Goal: Task Accomplishment & Management: Use online tool/utility

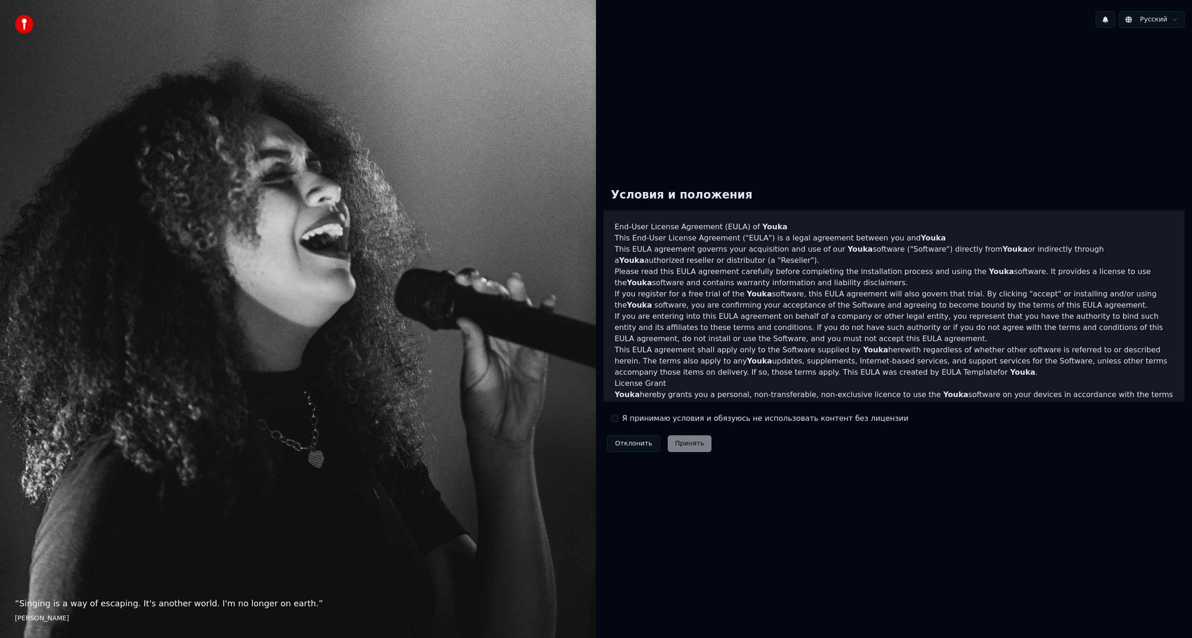
click at [667, 419] on label "Я принимаю условия и обязуюсь не использовать контент без лицензии" at bounding box center [765, 418] width 286 height 11
click at [618, 419] on button "Я принимаю условия и обязуюсь не использовать контент без лицензии" at bounding box center [614, 417] width 7 height 7
click at [679, 444] on button "Принять" at bounding box center [690, 443] width 44 height 17
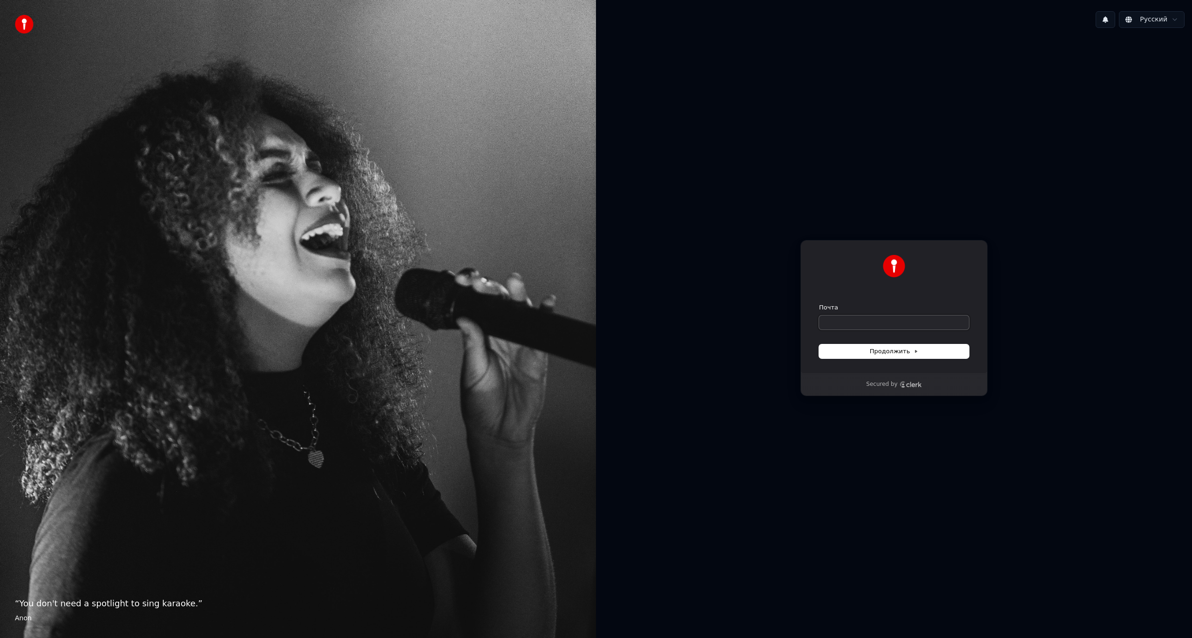
click at [870, 320] on input "Почта" at bounding box center [894, 322] width 150 height 14
click at [877, 355] on span "Продолжить" at bounding box center [894, 351] width 49 height 8
click at [867, 324] on input "Почта" at bounding box center [894, 322] width 150 height 14
click at [819, 303] on button "submit" at bounding box center [819, 303] width 0 height 0
type input "**********"
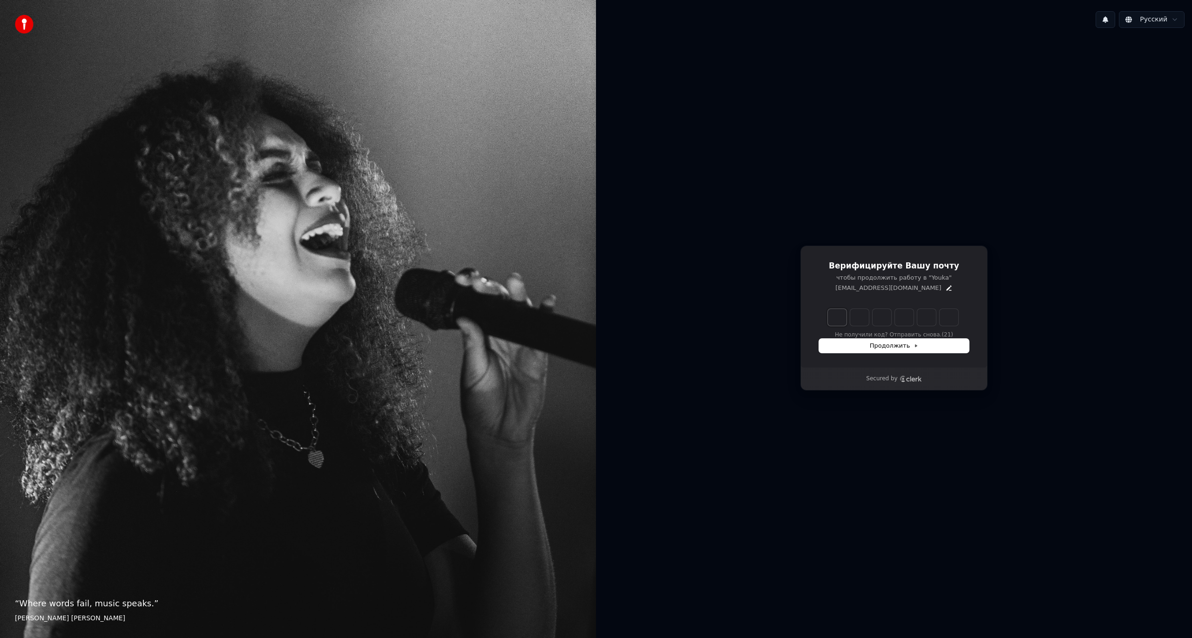
type input "*"
type input "**"
type input "*"
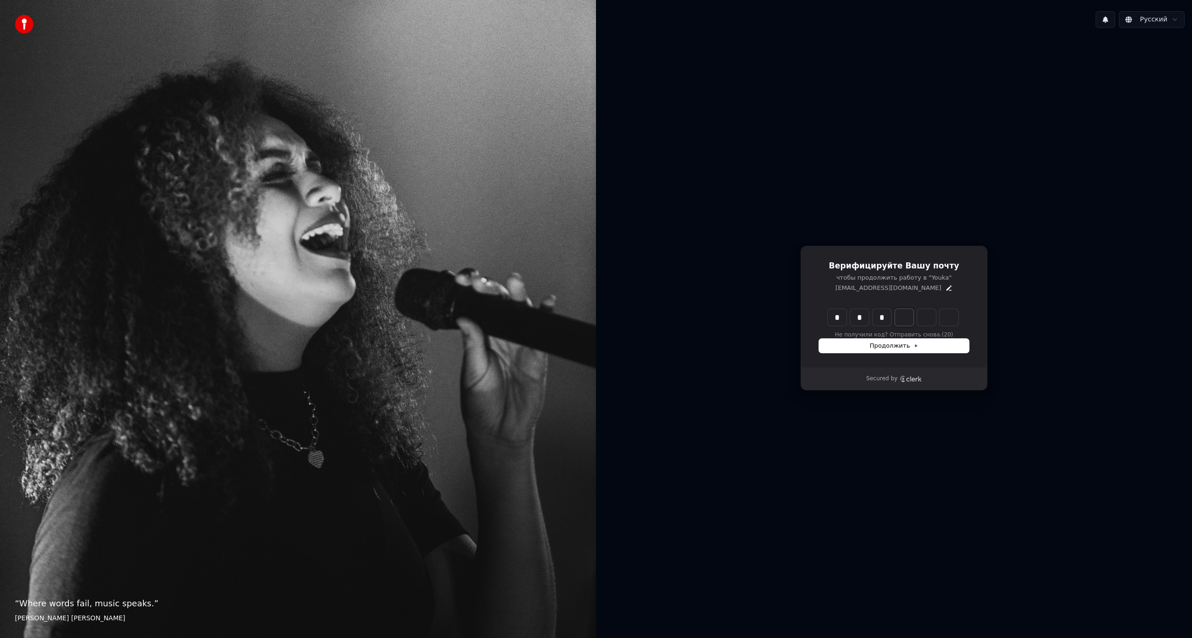
type input "***"
type input "*"
type input "****"
type input "*"
type input "*****"
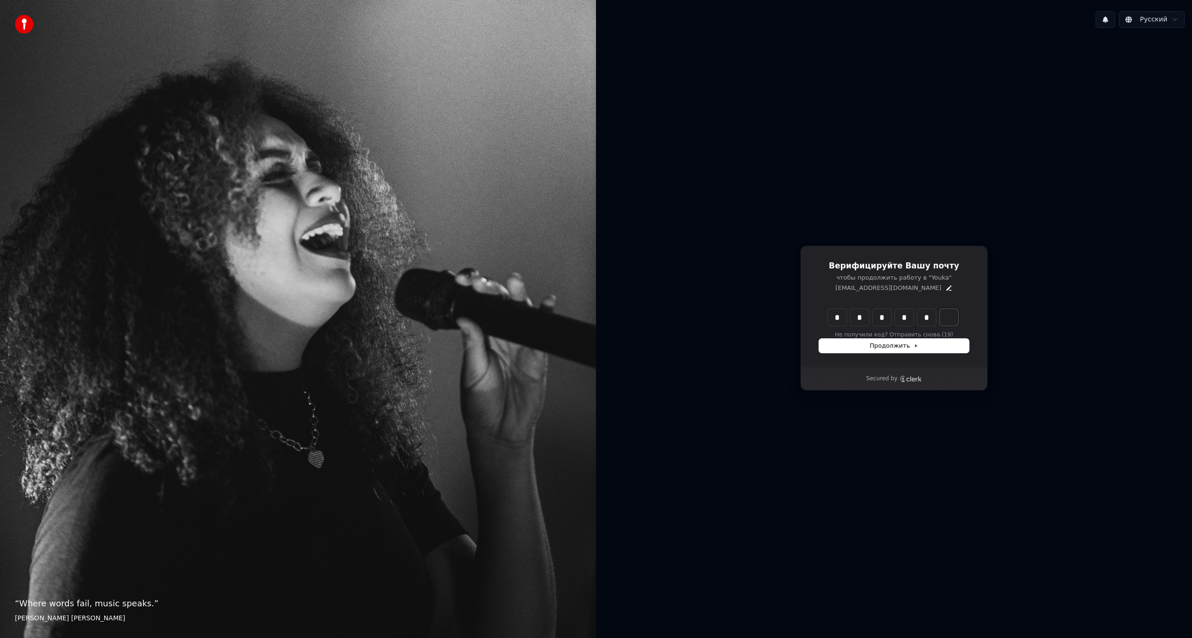
type input "*"
type input "******"
type input "*"
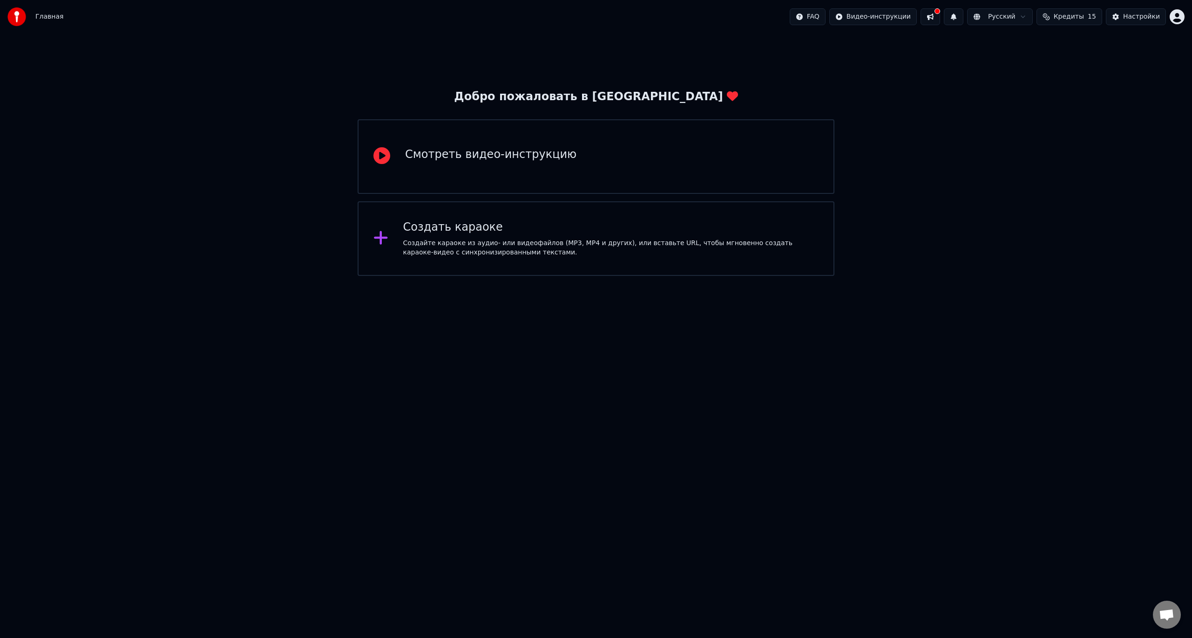
click at [441, 227] on div "Создать караоке" at bounding box center [611, 227] width 416 height 15
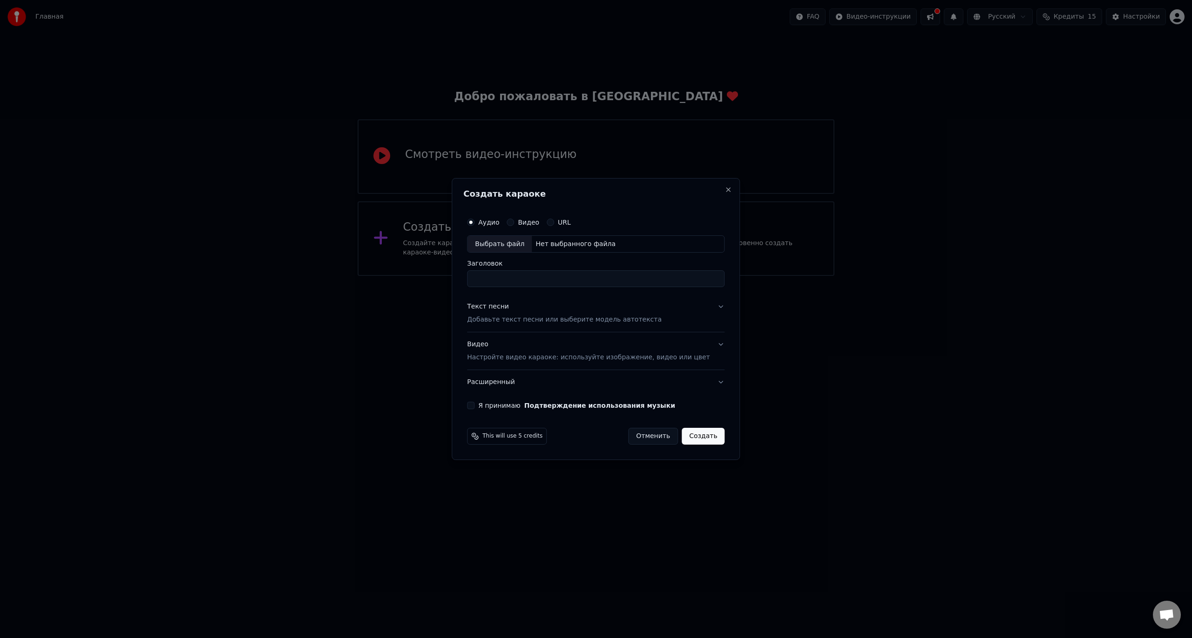
click at [530, 221] on label "Видео" at bounding box center [528, 222] width 21 height 7
click at [514, 221] on button "Видео" at bounding box center [510, 221] width 7 height 7
click at [509, 240] on div "Выбрать файл" at bounding box center [500, 244] width 64 height 17
click at [597, 281] on input "**********" at bounding box center [596, 279] width 258 height 17
type input "**********"
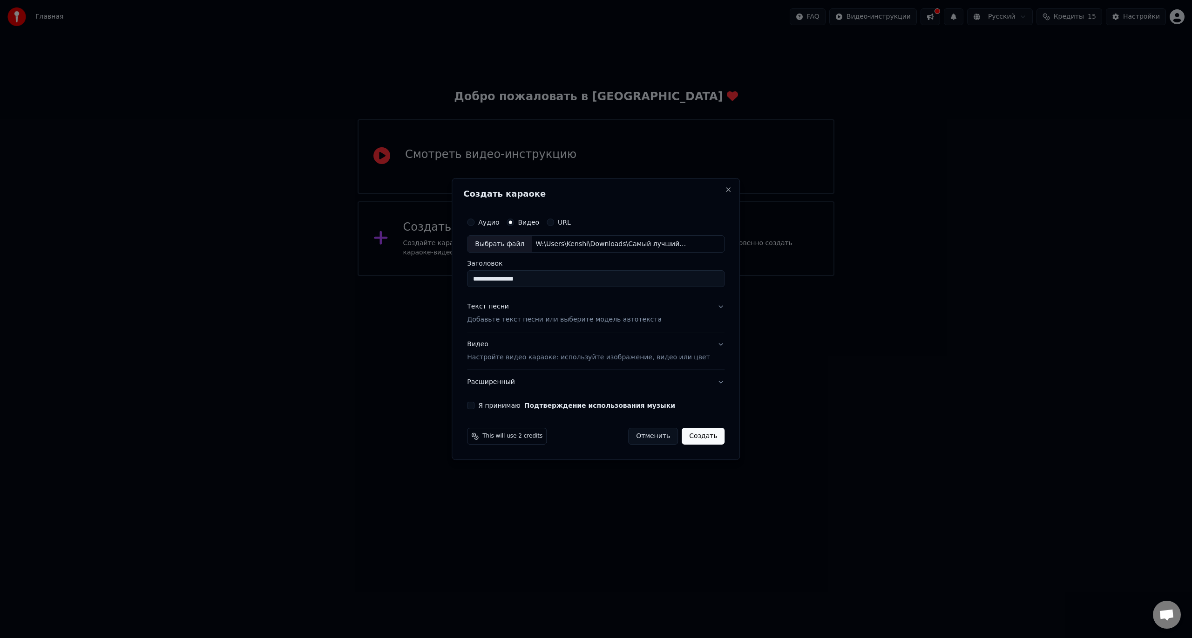
click at [600, 321] on p "Добавьте текст песни или выберите модель автотекста" at bounding box center [564, 319] width 195 height 9
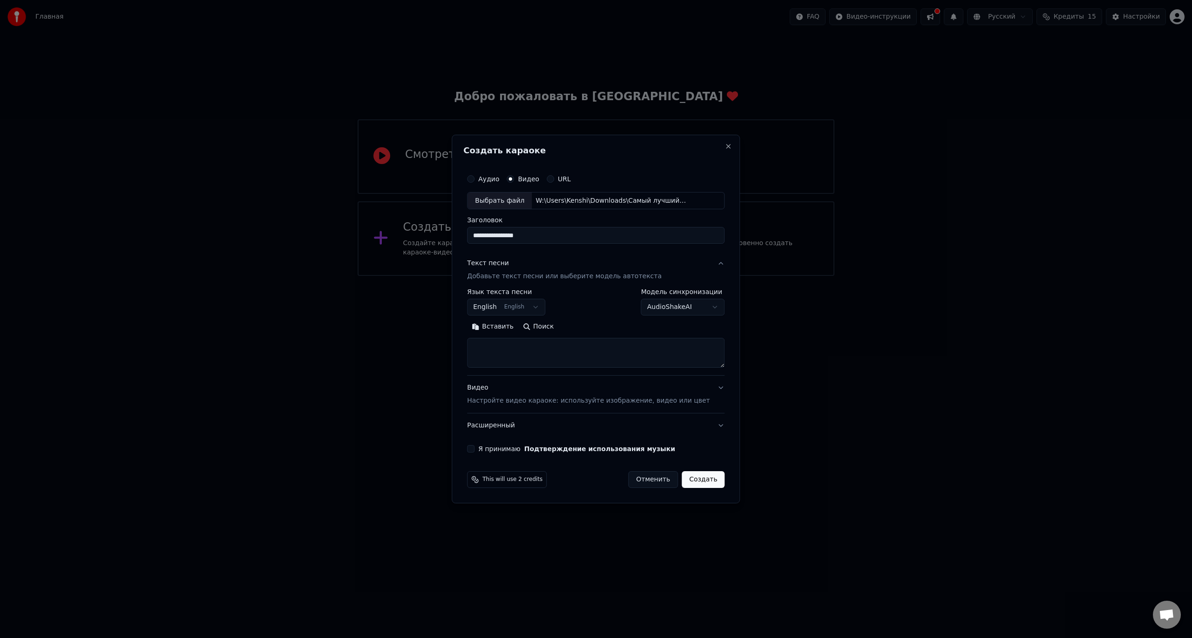
click at [537, 310] on button "English English" at bounding box center [506, 307] width 78 height 17
select select "**"
click at [679, 276] on body "**********" at bounding box center [596, 138] width 1192 height 276
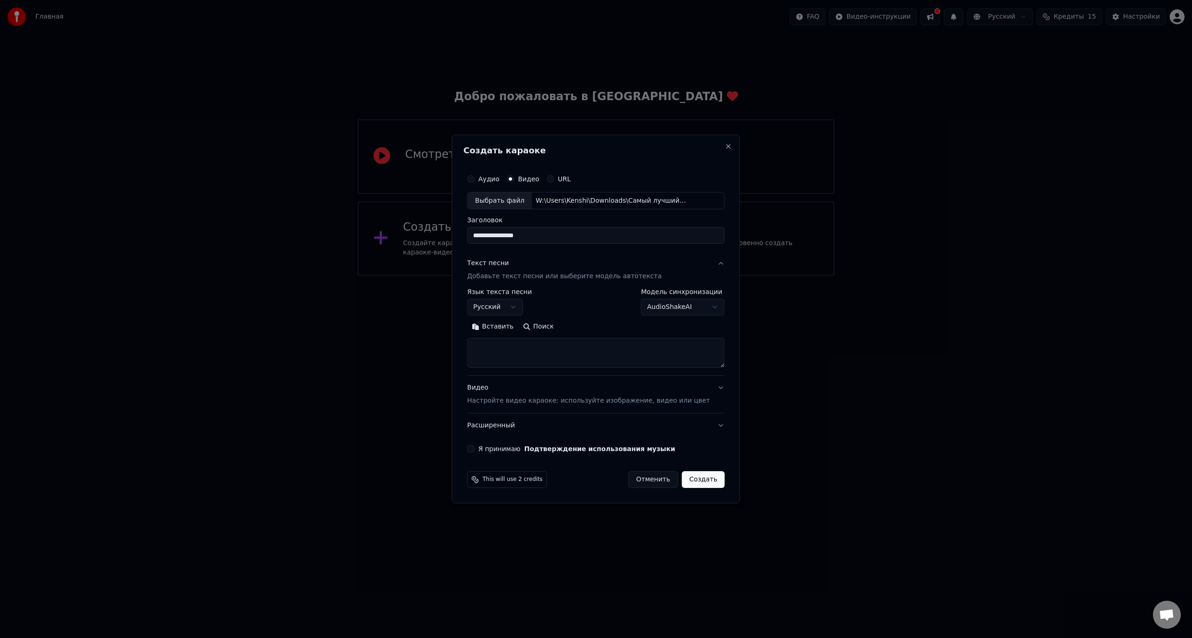
click at [558, 345] on textarea at bounding box center [596, 353] width 258 height 30
paste textarea "**********"
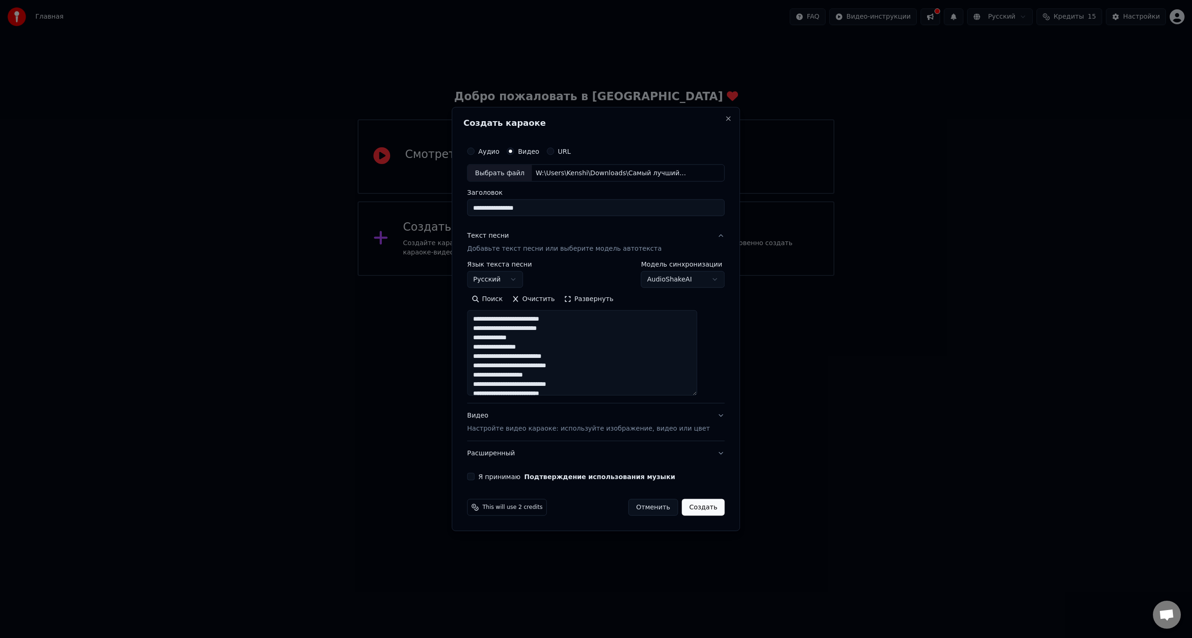
drag, startPoint x: 706, startPoint y: 364, endPoint x: 713, endPoint y: 392, distance: 28.8
click at [713, 392] on div "**********" at bounding box center [595, 311] width 265 height 346
drag, startPoint x: 567, startPoint y: 350, endPoint x: 339, endPoint y: 276, distance: 239.5
click at [337, 276] on body "**********" at bounding box center [596, 138] width 1192 height 276
type textarea "**********"
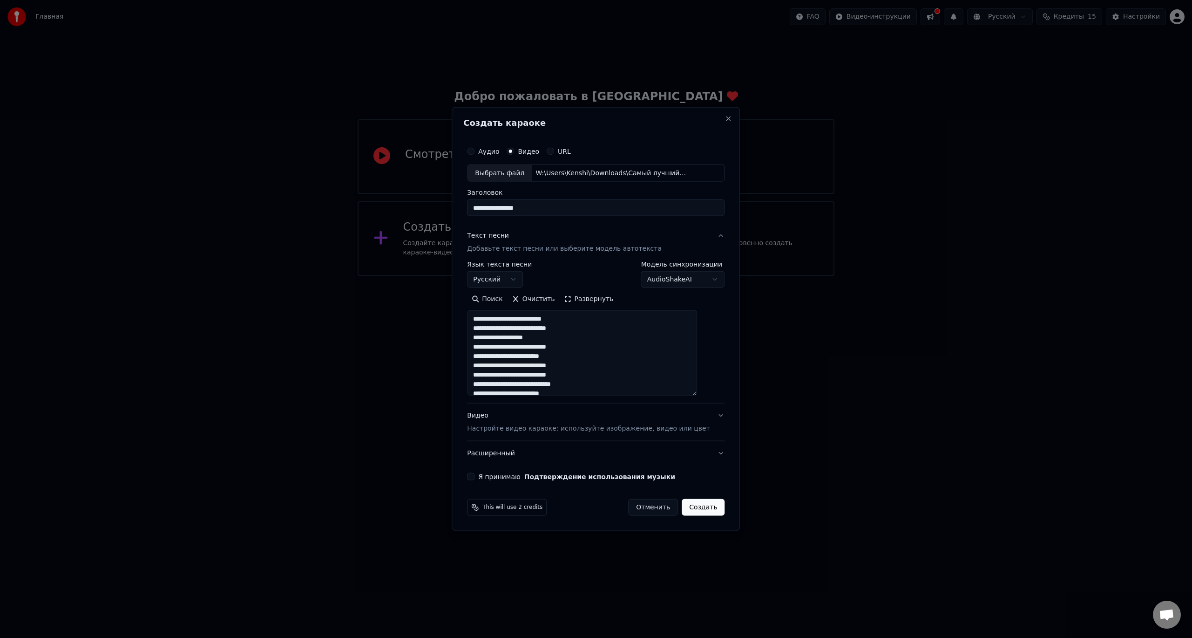
click at [613, 428] on p "Настройте видео караоке: используйте изображение, видео или цвет" at bounding box center [588, 428] width 243 height 9
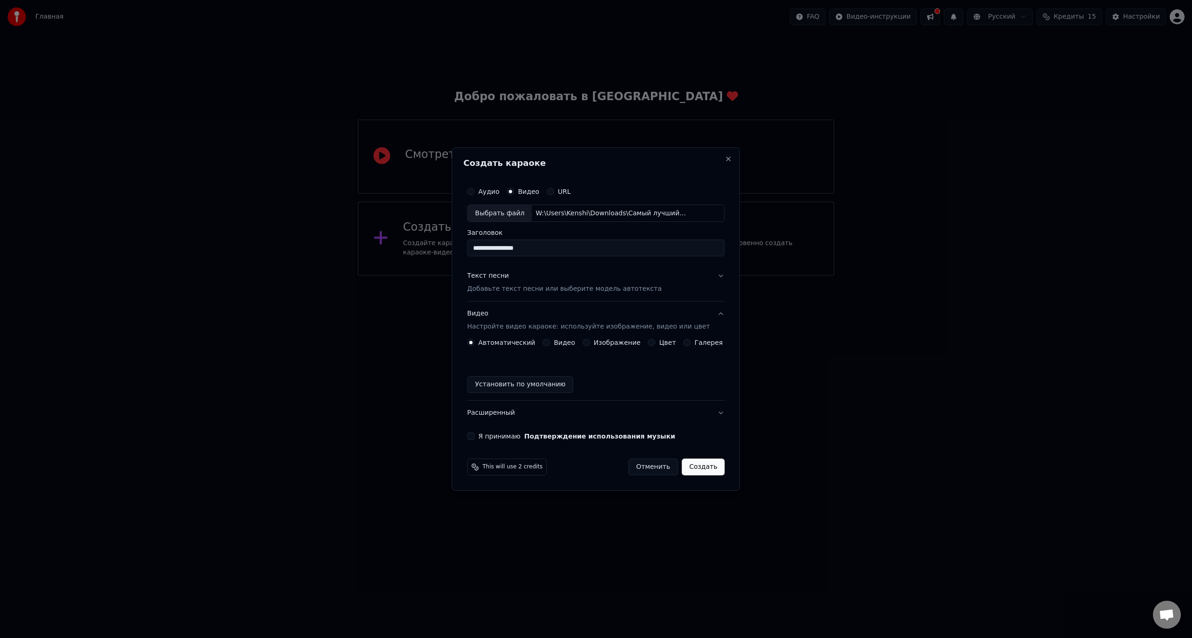
click at [565, 342] on label "Видео" at bounding box center [564, 342] width 21 height 7
click at [550, 342] on button "Видео" at bounding box center [546, 342] width 7 height 7
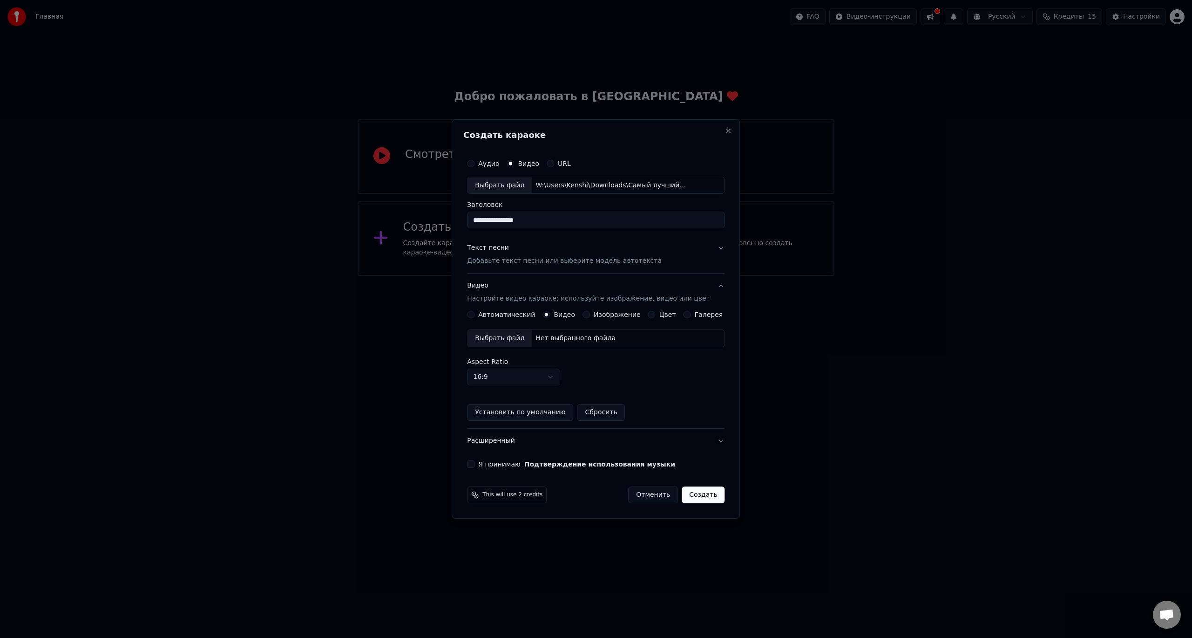
click at [600, 312] on label "Изображение" at bounding box center [617, 314] width 47 height 7
click at [590, 312] on button "Изображение" at bounding box center [586, 314] width 7 height 7
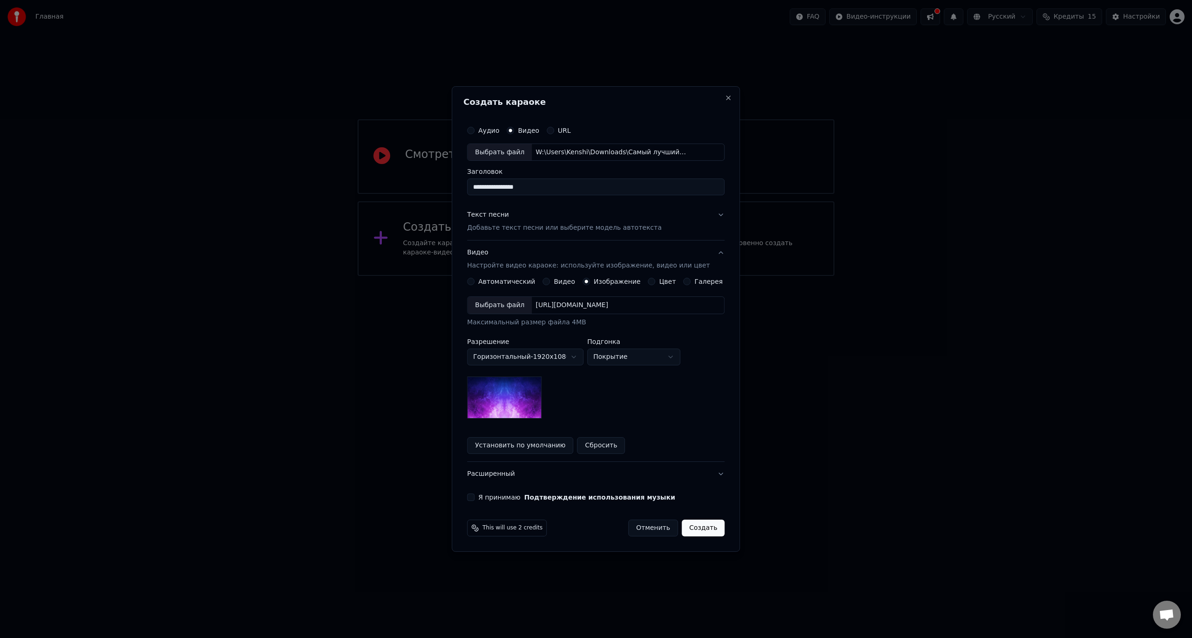
click at [665, 278] on label "Цвет" at bounding box center [667, 281] width 17 height 7
click at [656, 278] on button "Цвет" at bounding box center [651, 281] width 7 height 7
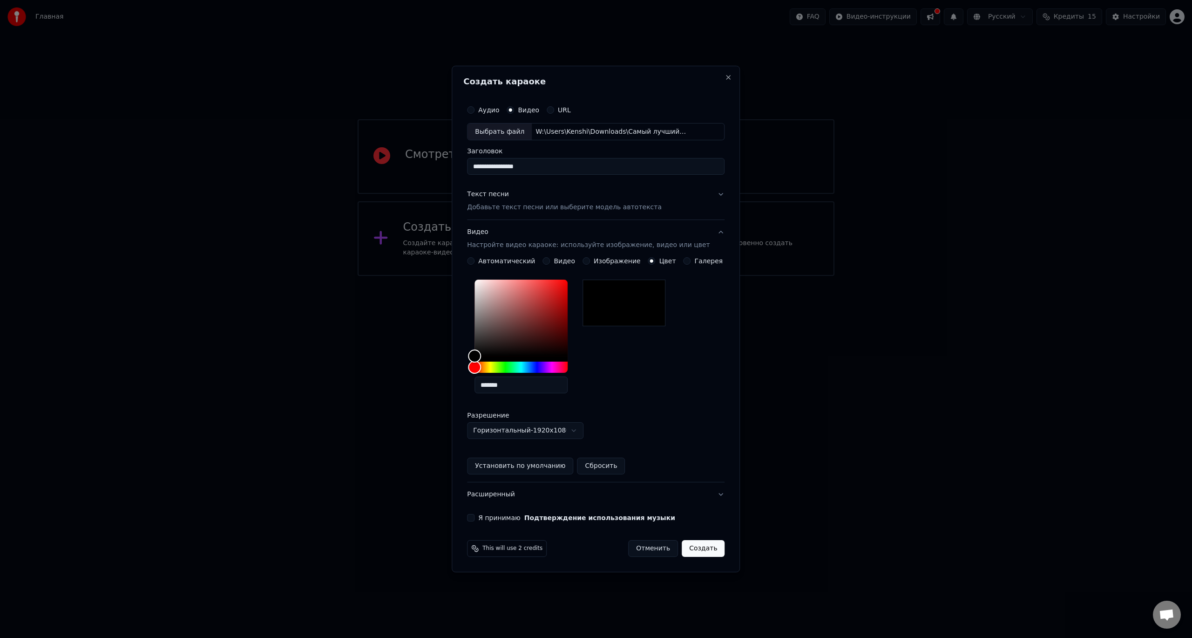
click at [488, 518] on div "Я принимаю Подтверждение использования музыки" at bounding box center [596, 517] width 258 height 7
click at [475, 518] on button "Я принимаю Подтверждение использования музыки" at bounding box center [470, 517] width 7 height 7
click at [692, 547] on button "Создать" at bounding box center [703, 548] width 43 height 17
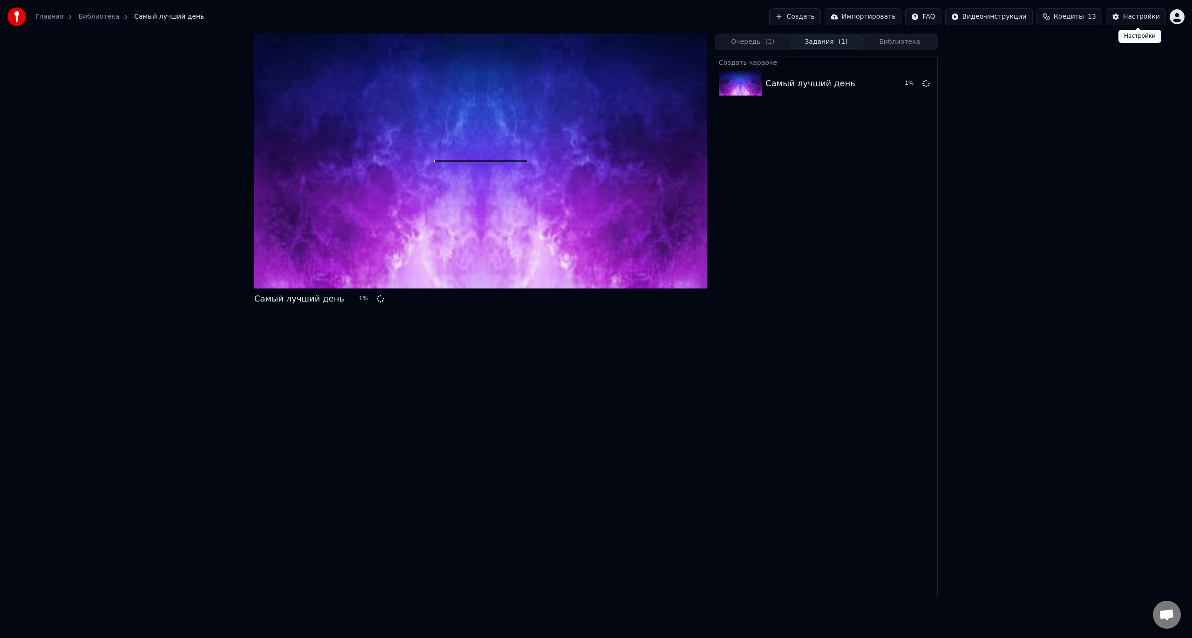
click at [1136, 14] on div "Настройки" at bounding box center [1141, 16] width 37 height 9
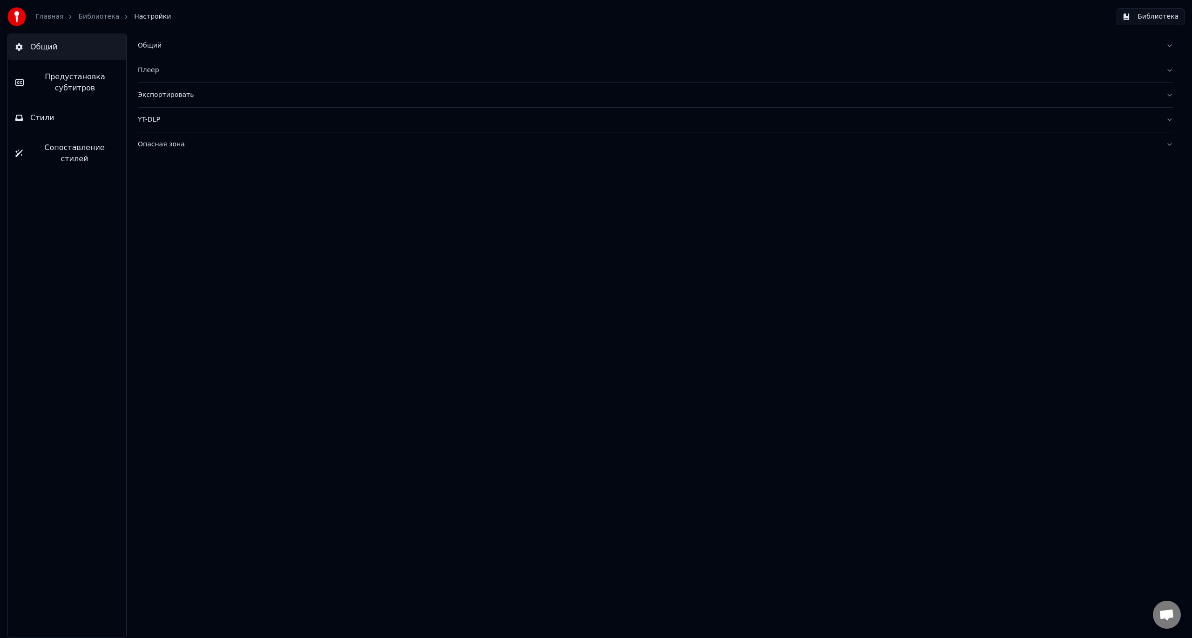
click at [47, 15] on link "Главная" at bounding box center [49, 16] width 28 height 9
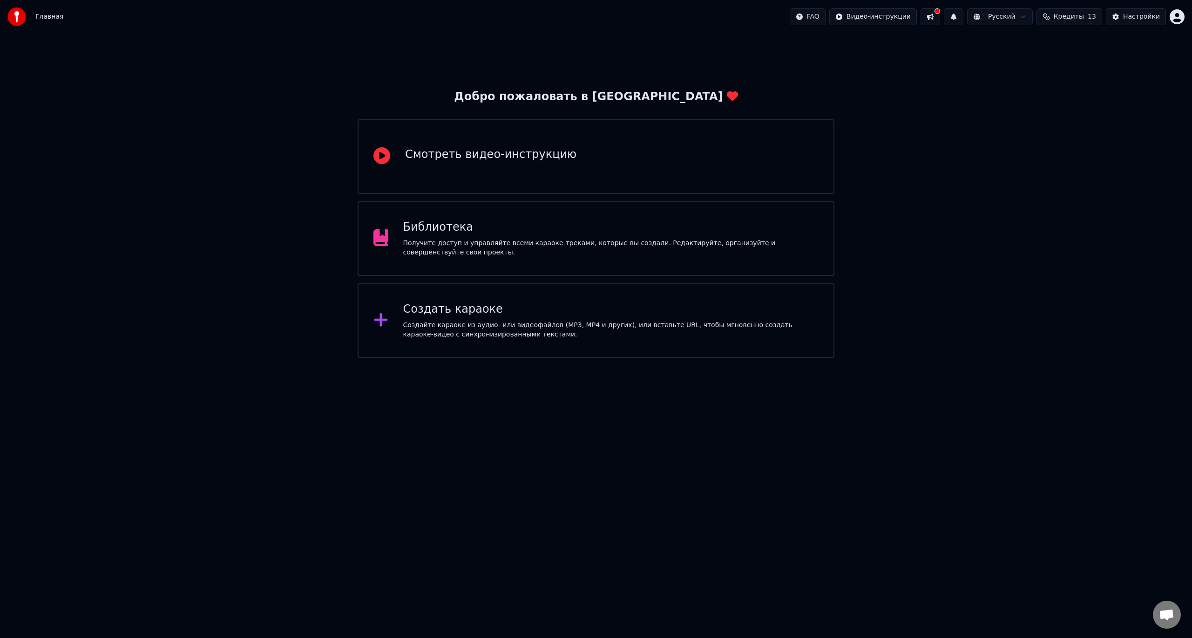
click at [940, 19] on button at bounding box center [931, 16] width 20 height 17
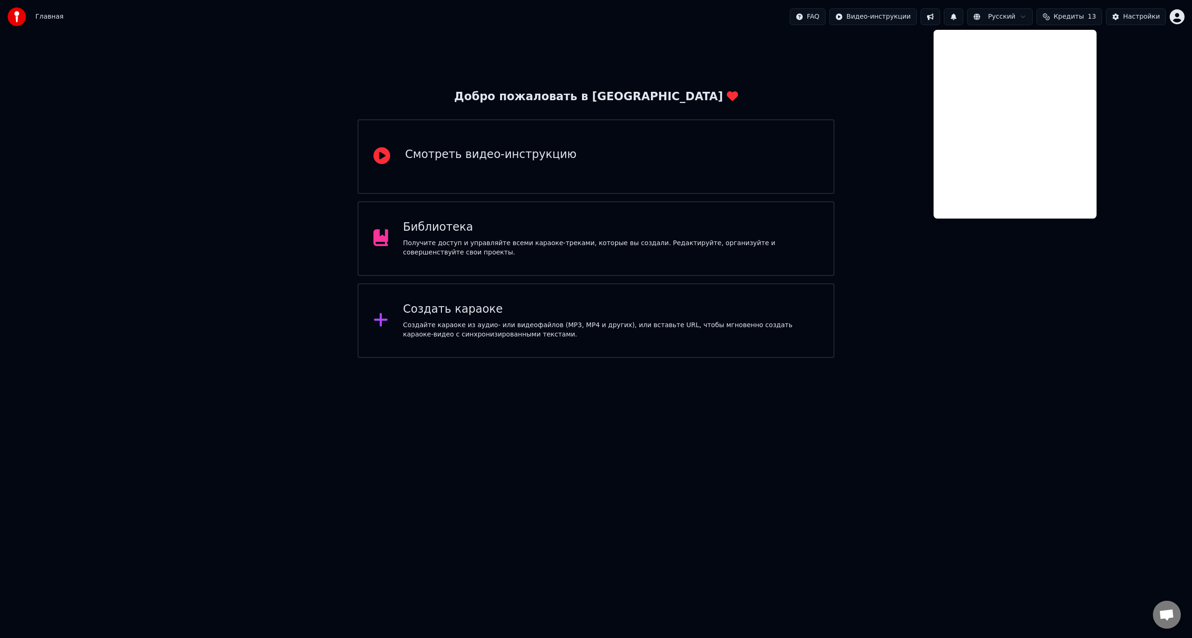
click at [940, 19] on button at bounding box center [931, 16] width 20 height 17
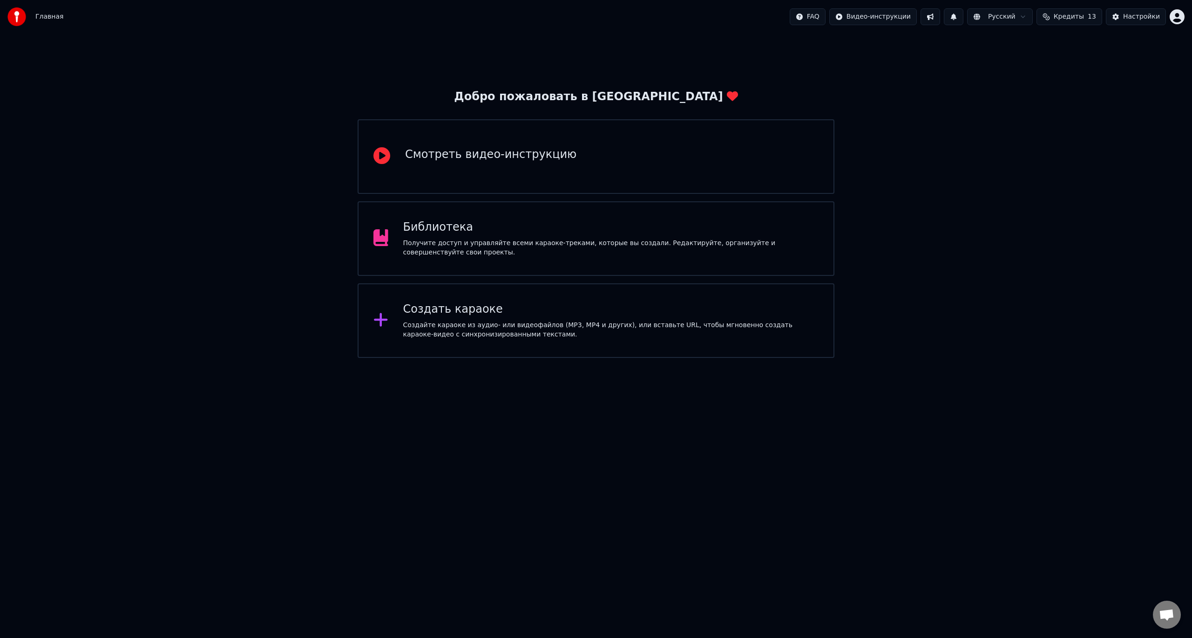
click at [30, 12] on div at bounding box center [19, 16] width 24 height 19
click at [632, 95] on div "Добро пожаловать в [GEOGRAPHIC_DATA]" at bounding box center [596, 96] width 284 height 15
click at [1170, 15] on html "Главная FAQ Видео-инструкции Русский Кредиты 13 Настройки Добро пожаловать в Yo…" at bounding box center [596, 179] width 1192 height 358
click at [1133, 33] on div "[EMAIL_ADDRESS][DOMAIN_NAME] Оплата Голосование за функции Выйти 2.2.0 68e835c" at bounding box center [1136, 81] width 112 height 110
click at [1114, 75] on div "Голосование за функции" at bounding box center [1136, 84] width 107 height 24
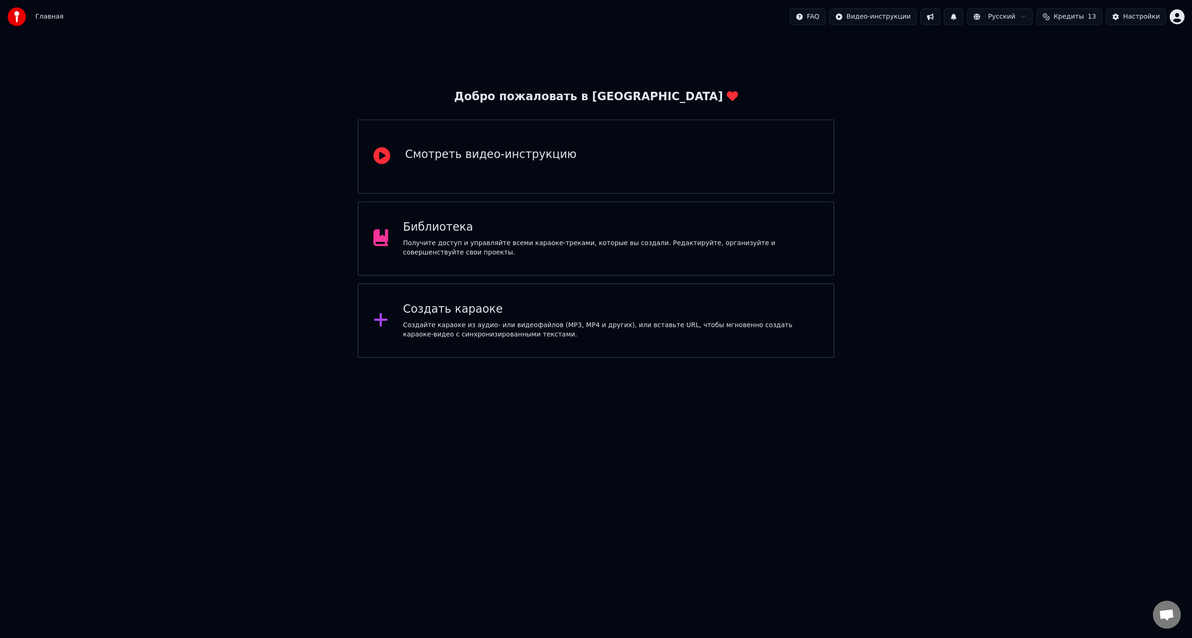
click at [1082, 22] on button "Кредиты 13" at bounding box center [1070, 16] width 66 height 17
click at [1082, 19] on span "Кредиты" at bounding box center [1069, 16] width 30 height 9
click at [1019, 170] on div "Добро пожаловать в Youka Смотреть видео-инструкцию Библиотека Получите доступ и…" at bounding box center [596, 196] width 1192 height 324
click at [445, 233] on div "Библиотека" at bounding box center [611, 227] width 416 height 15
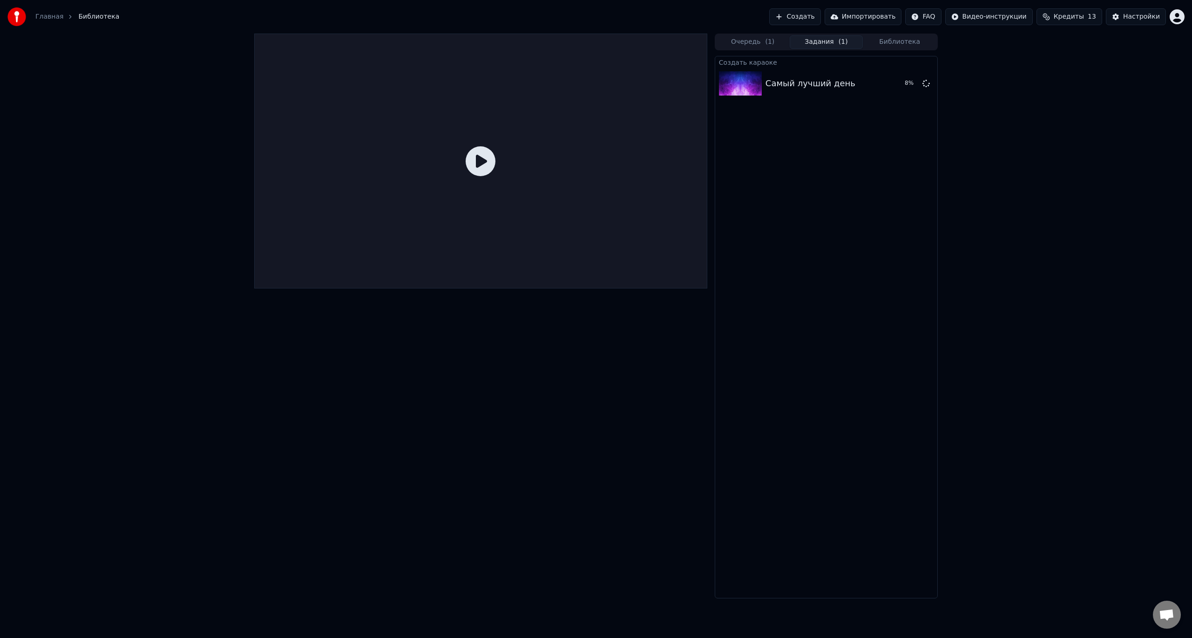
click at [476, 138] on div at bounding box center [480, 161] width 453 height 255
click at [482, 159] on icon at bounding box center [481, 161] width 30 height 30
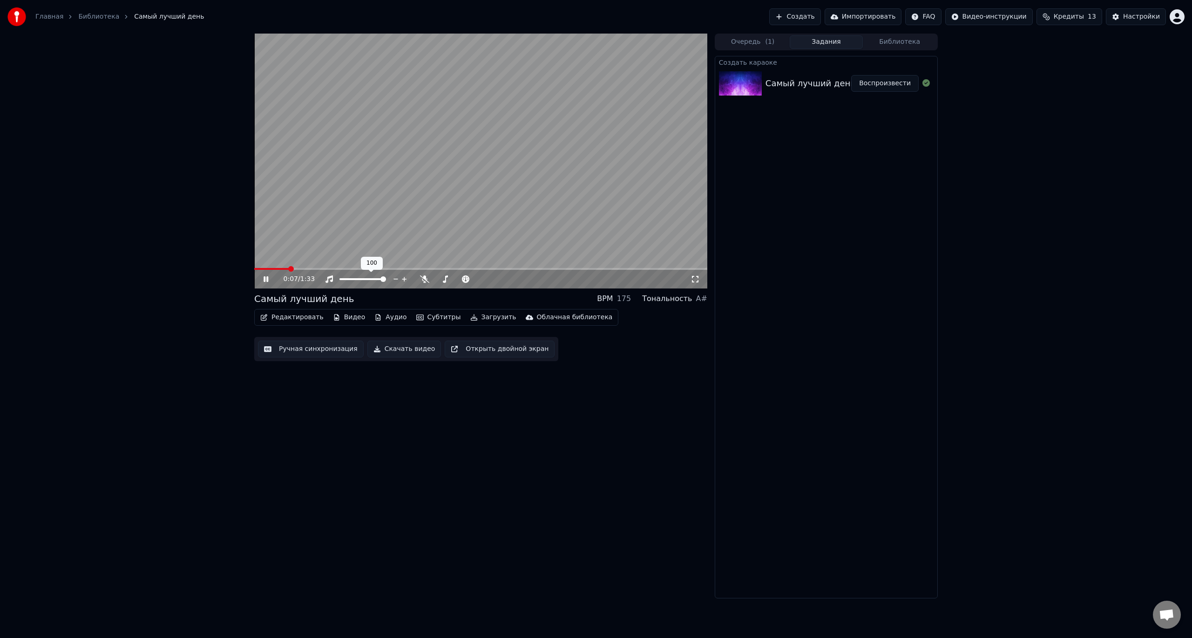
drag, startPoint x: 367, startPoint y: 278, endPoint x: 361, endPoint y: 278, distance: 6.5
click at [361, 278] on div at bounding box center [371, 278] width 75 height 9
click at [386, 278] on span at bounding box center [363, 279] width 47 height 2
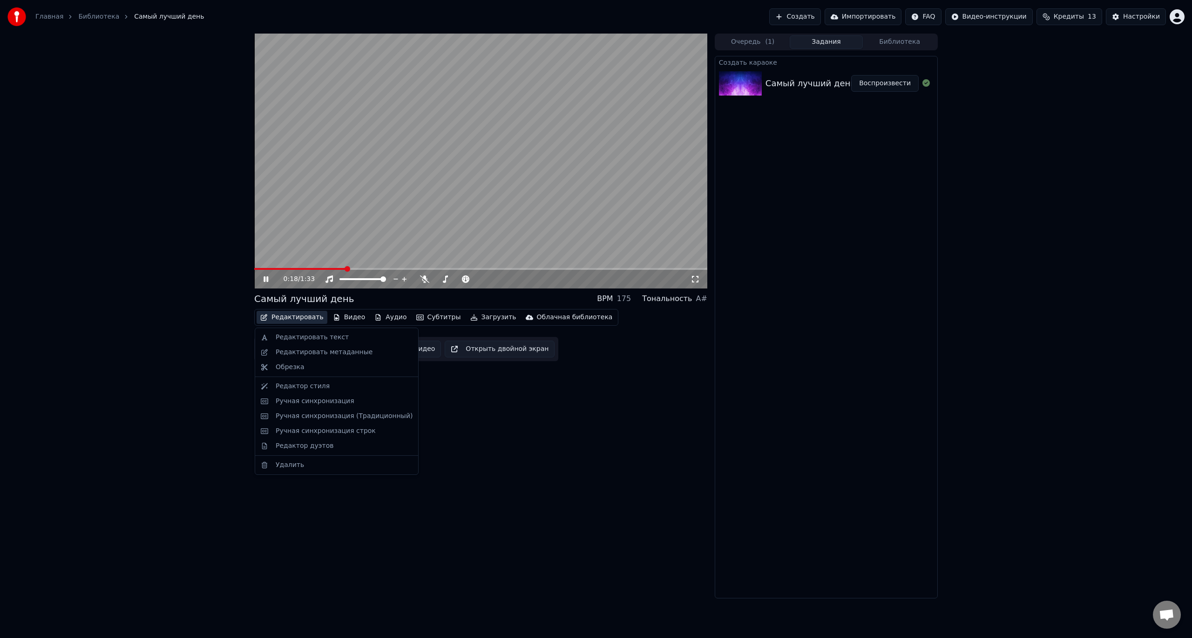
click at [290, 315] on button "Редактировать" at bounding box center [292, 317] width 71 height 13
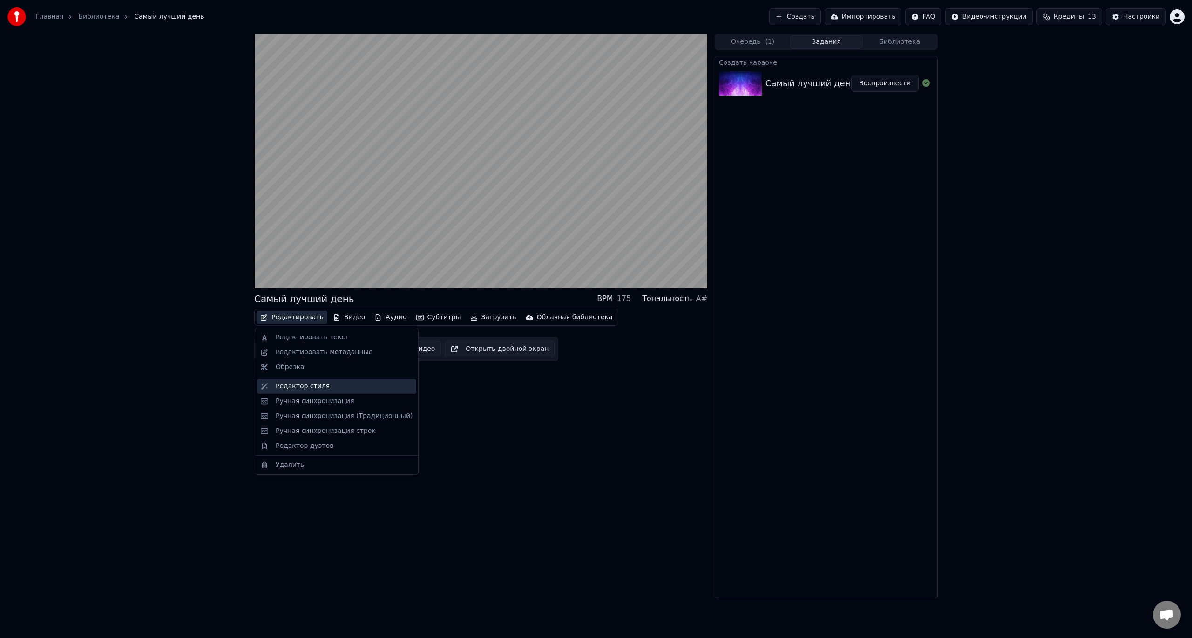
click at [328, 385] on div "Редактор стиля" at bounding box center [344, 385] width 137 height 9
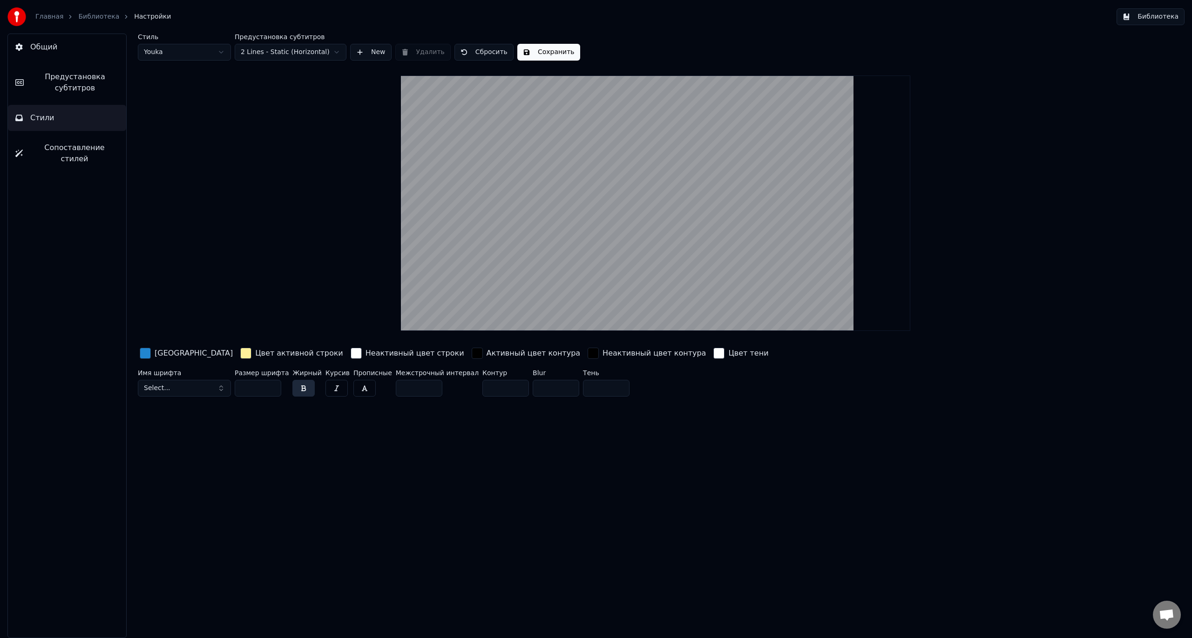
click at [182, 387] on button "Select..." at bounding box center [184, 388] width 93 height 17
click at [339, 452] on div "Стиль Youka Предустановка субтитров 2 Lines - Static (Horizontal) New Удалить С…" at bounding box center [655, 336] width 1073 height 604
click at [240, 352] on div "button" at bounding box center [245, 352] width 11 height 11
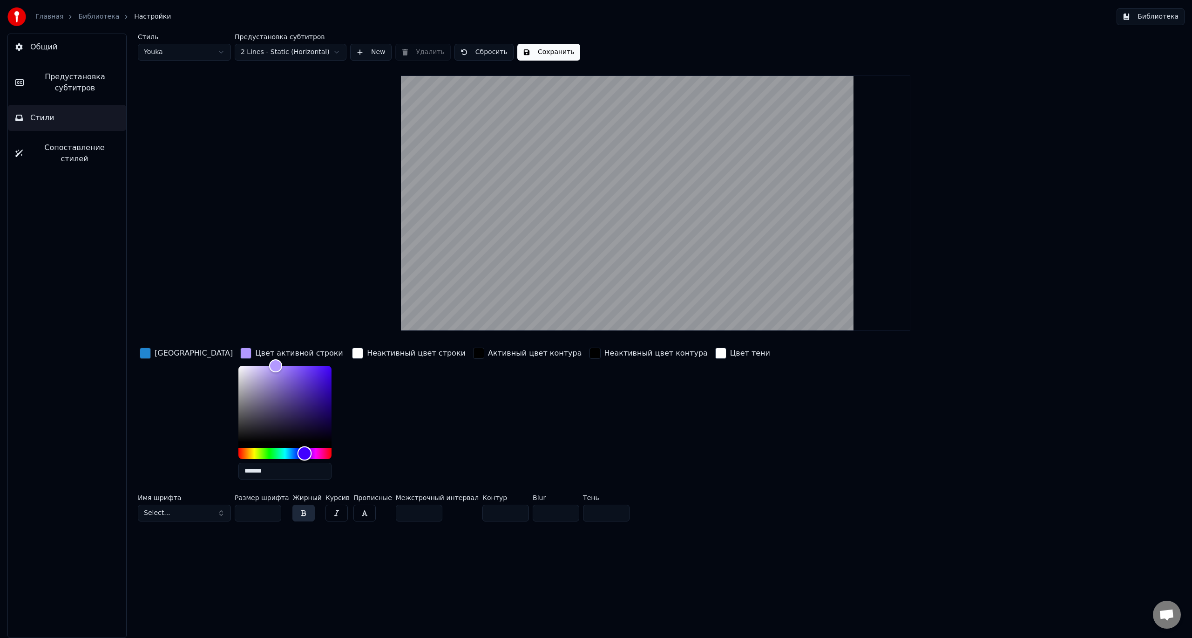
drag, startPoint x: 259, startPoint y: 452, endPoint x: 273, endPoint y: 452, distance: 14.0
click at [273, 452] on div "Hue" at bounding box center [284, 453] width 93 height 11
type input "*******"
drag, startPoint x: 274, startPoint y: 370, endPoint x: 282, endPoint y: 362, distance: 11.5
click at [282, 366] on div "Color" at bounding box center [284, 404] width 93 height 76
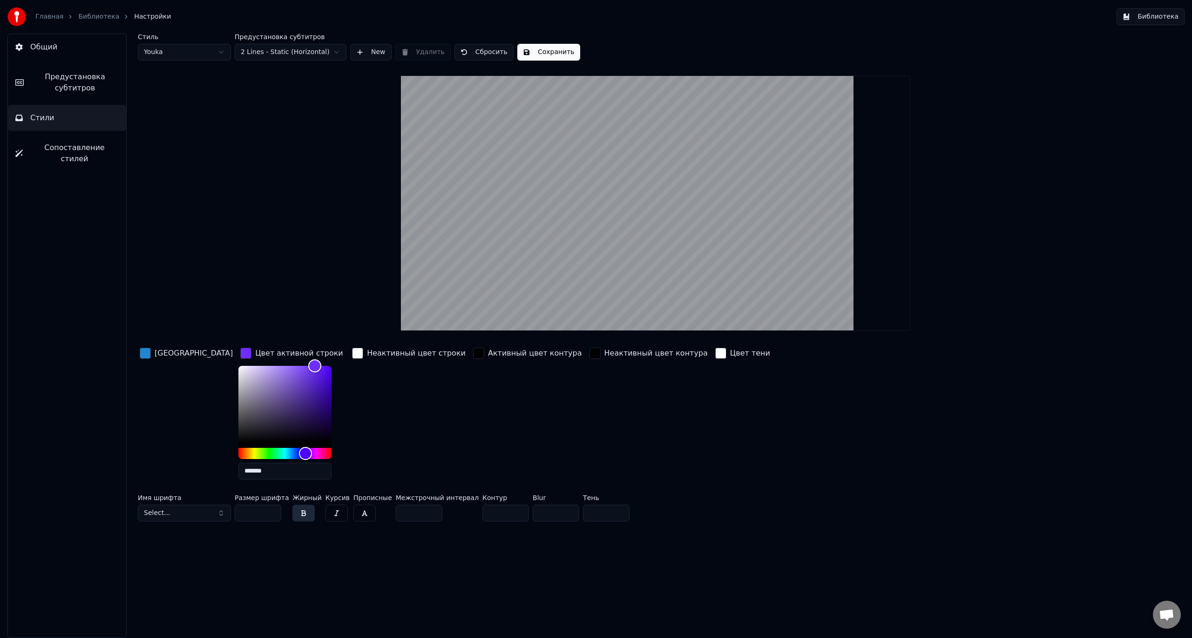
click at [152, 352] on div "[GEOGRAPHIC_DATA]" at bounding box center [186, 353] width 97 height 15
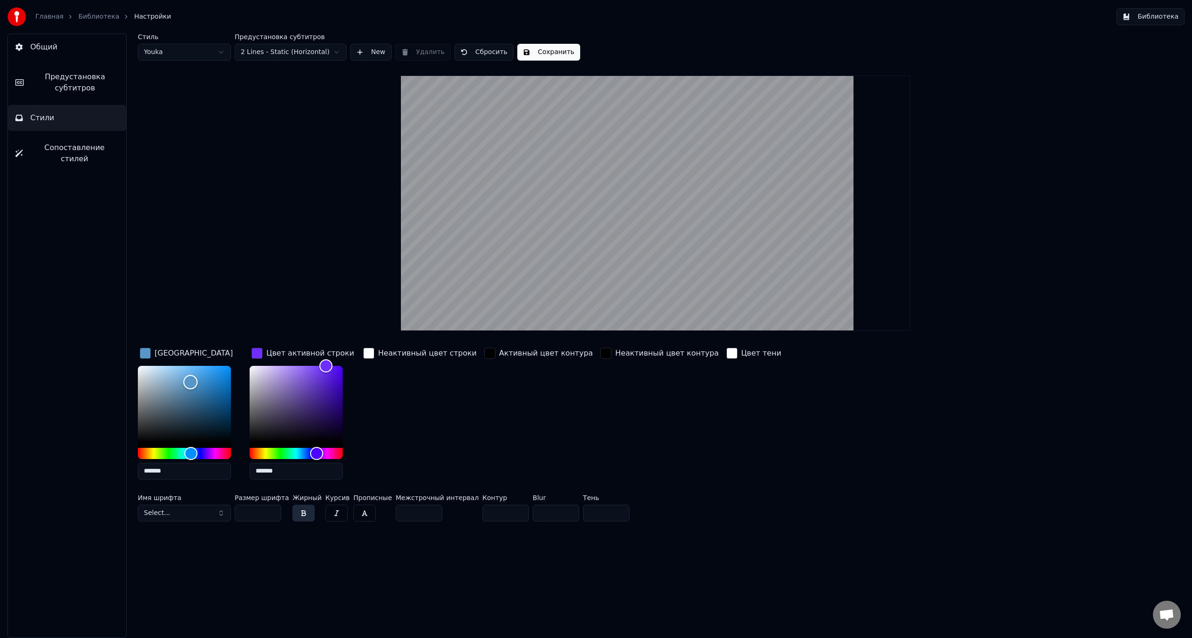
drag, startPoint x: 182, startPoint y: 377, endPoint x: 35, endPoint y: 324, distance: 156.3
click at [48, 327] on div "Общий Предустановка субтитров Стили Сопоставление стилей Стиль Youka Предустано…" at bounding box center [596, 336] width 1192 height 604
click at [292, 469] on input "*******" at bounding box center [296, 470] width 93 height 17
click at [194, 466] on input "*******" at bounding box center [184, 470] width 93 height 17
paste input "text"
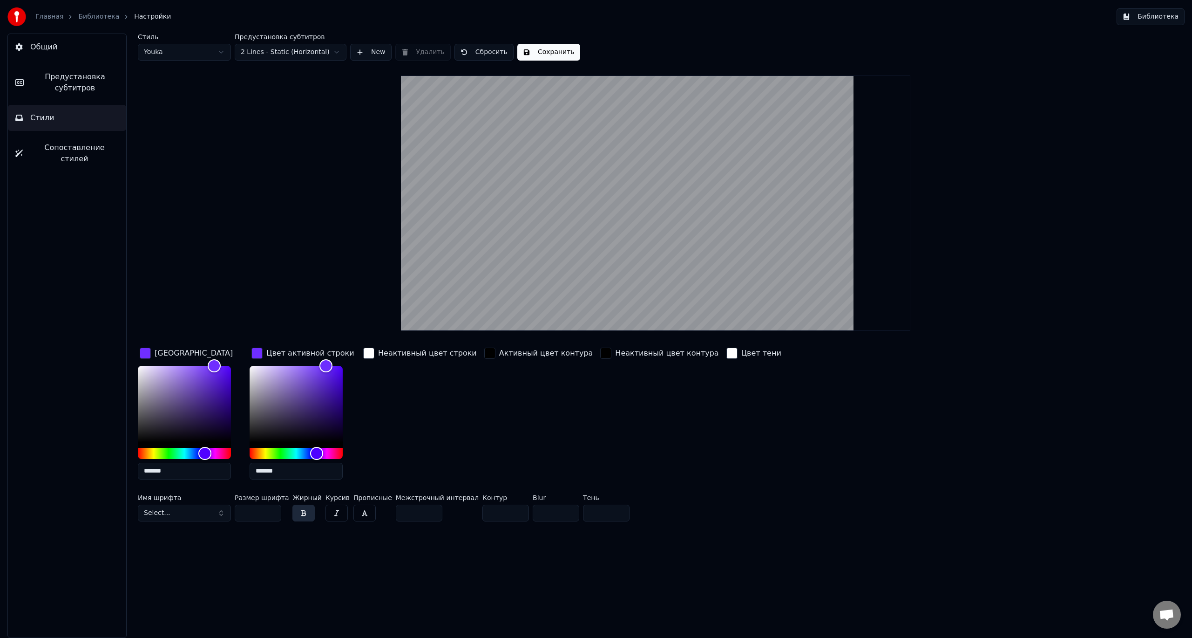
type input "*******"
drag, startPoint x: 296, startPoint y: 402, endPoint x: 167, endPoint y: 466, distance: 144.1
click at [170, 465] on div "Цвет заливки ******* Цвет активной строки ******* Неактивный цвет строки Активн…" at bounding box center [555, 416] width 835 height 141
type input "*******"
drag, startPoint x: 227, startPoint y: 342, endPoint x: 177, endPoint y: 306, distance: 62.2
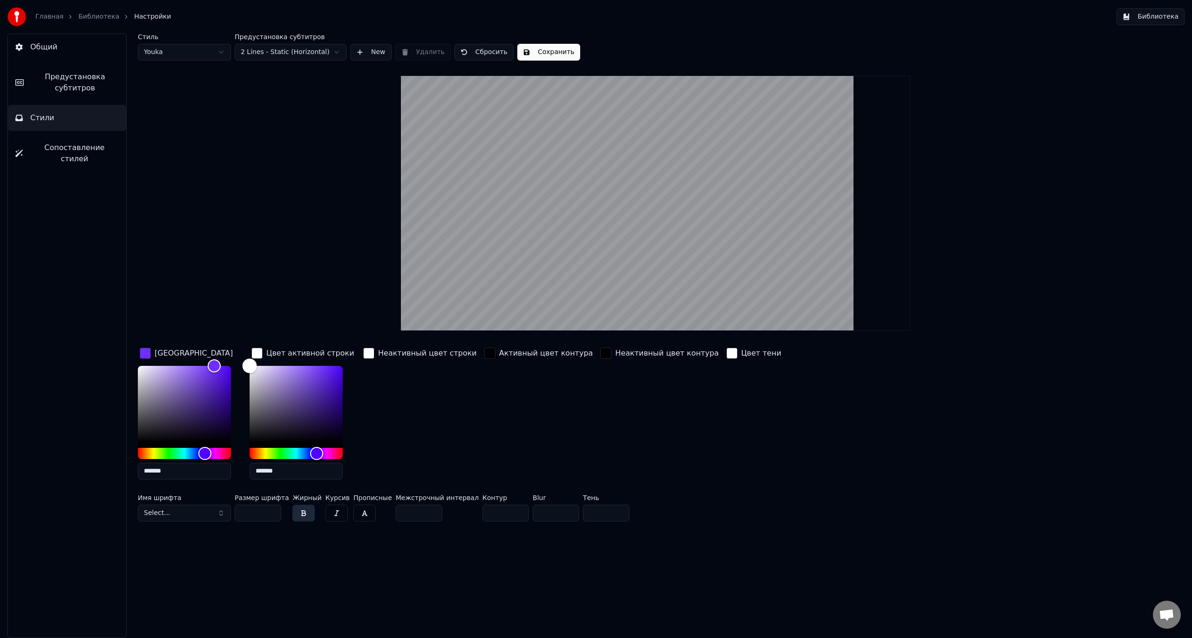
click at [183, 310] on div "Стиль Youka Предустановка субтитров 2 Lines - Static (Horizontal) New Удалить С…" at bounding box center [656, 279] width 1036 height 491
click at [216, 314] on div "Стиль Youka Предустановка субтитров 2 Lines - Static (Horizontal) New Удалить С…" at bounding box center [656, 279] width 1036 height 491
click at [452, 553] on div "Стиль Youka Предустановка субтитров 2 Lines - Static (Horizontal) New Удалить С…" at bounding box center [655, 336] width 1073 height 604
drag, startPoint x: 204, startPoint y: 374, endPoint x: 182, endPoint y: 393, distance: 28.4
click at [182, 393] on div "Color" at bounding box center [183, 388] width 14 height 14
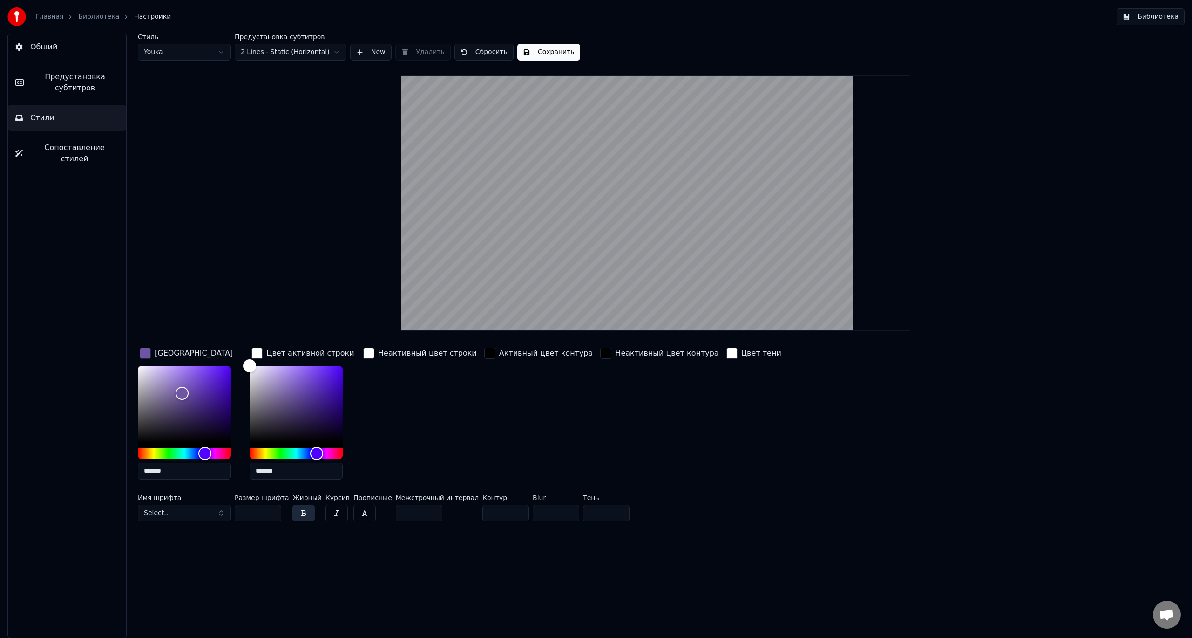
click at [500, 541] on div "Стиль Youka Предустановка субтитров 2 Lines - Static (Horizontal) New Удалить С…" at bounding box center [655, 336] width 1073 height 604
type input "*******"
drag, startPoint x: 189, startPoint y: 389, endPoint x: 189, endPoint y: 385, distance: 4.7
click at [189, 385] on div "Color" at bounding box center [184, 404] width 93 height 76
click at [423, 428] on div "Неактивный цвет строки" at bounding box center [419, 416] width 117 height 141
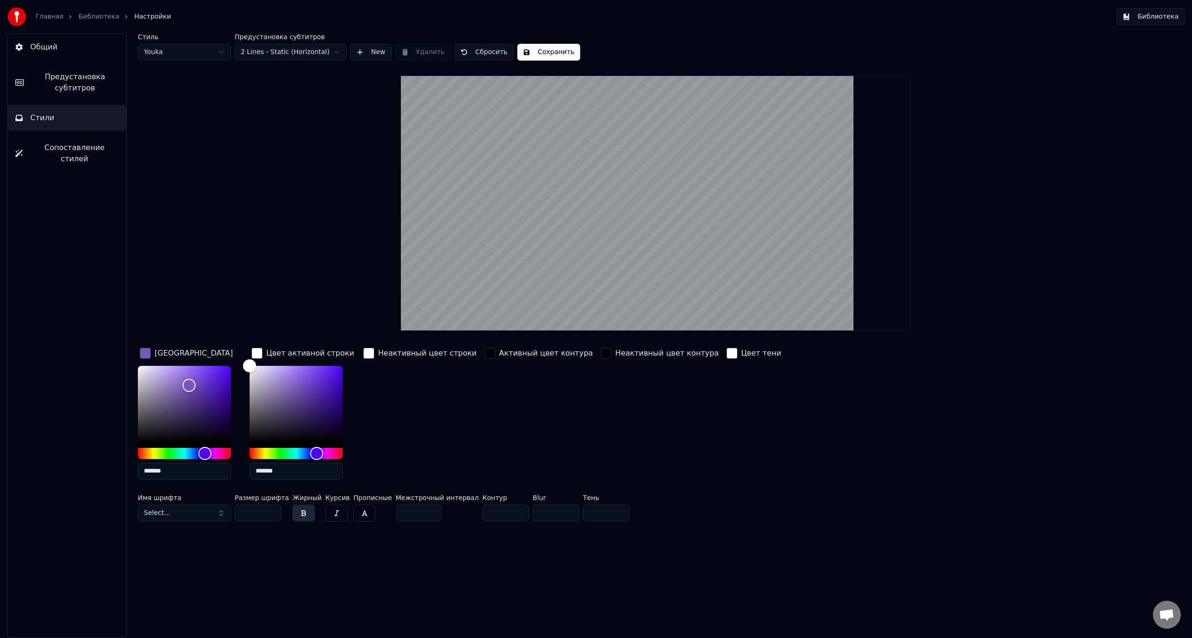
click at [149, 353] on div "button" at bounding box center [145, 352] width 11 height 11
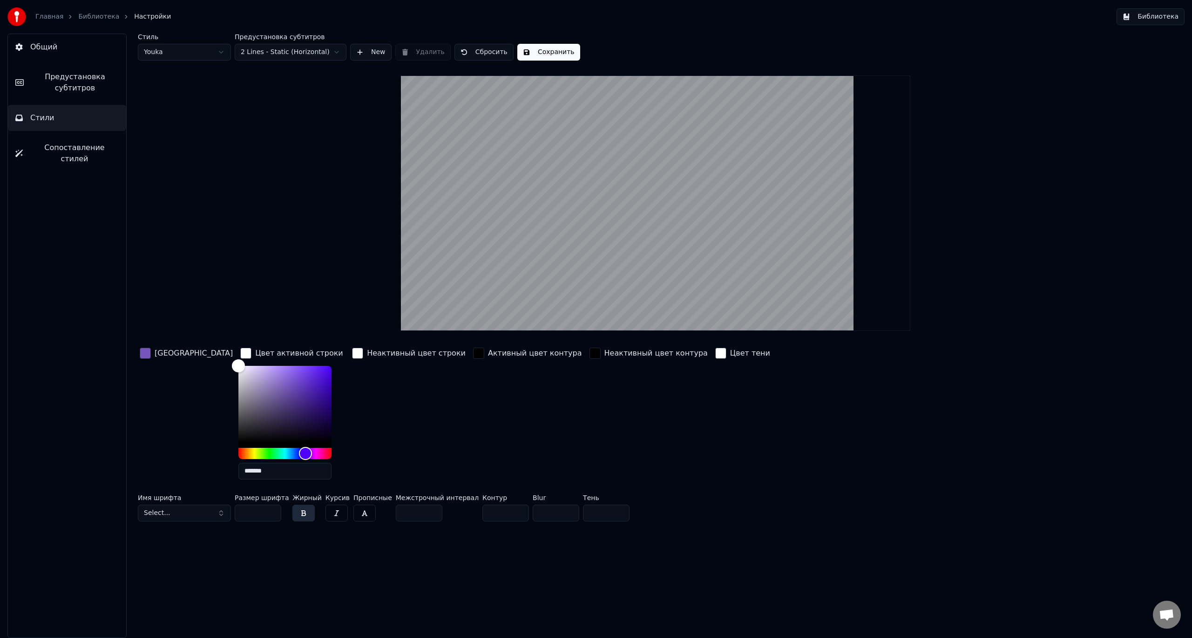
click at [255, 353] on div "Цвет активной строки" at bounding box center [299, 352] width 88 height 11
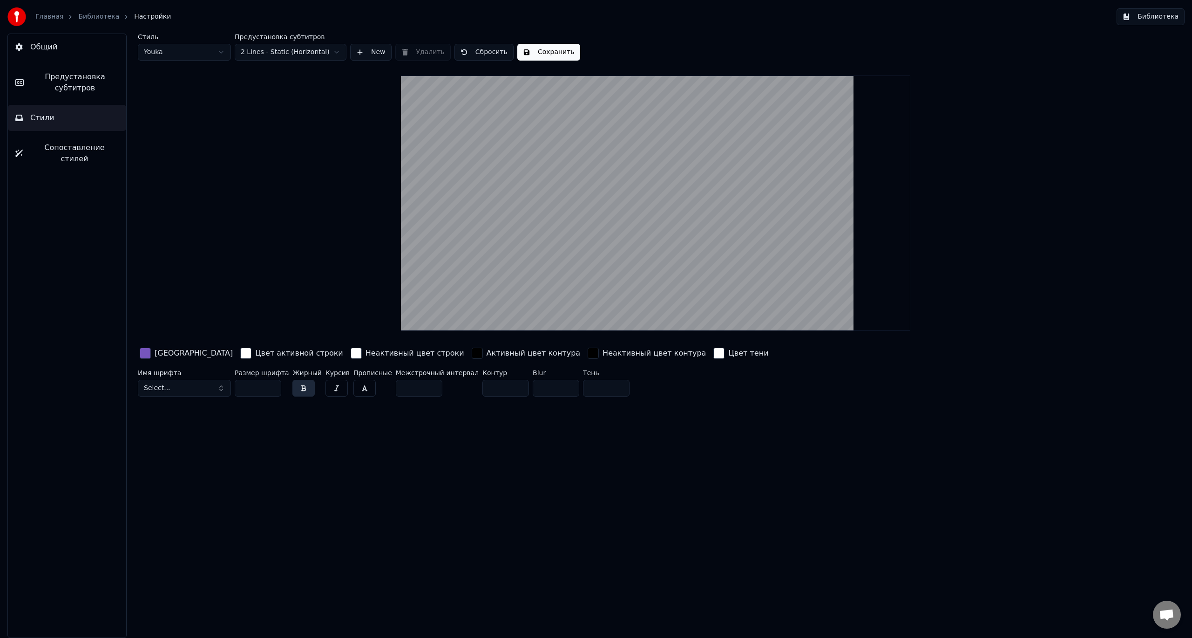
click at [289, 46] on html "Главная Библиотека Настройки Библиотека Общий Предустановка субтитров Стили Соп…" at bounding box center [596, 319] width 1192 height 638
click at [317, 51] on html "Главная Библиотека Настройки Библиотека Общий Предустановка субтитров Стили Соп…" at bounding box center [596, 319] width 1192 height 638
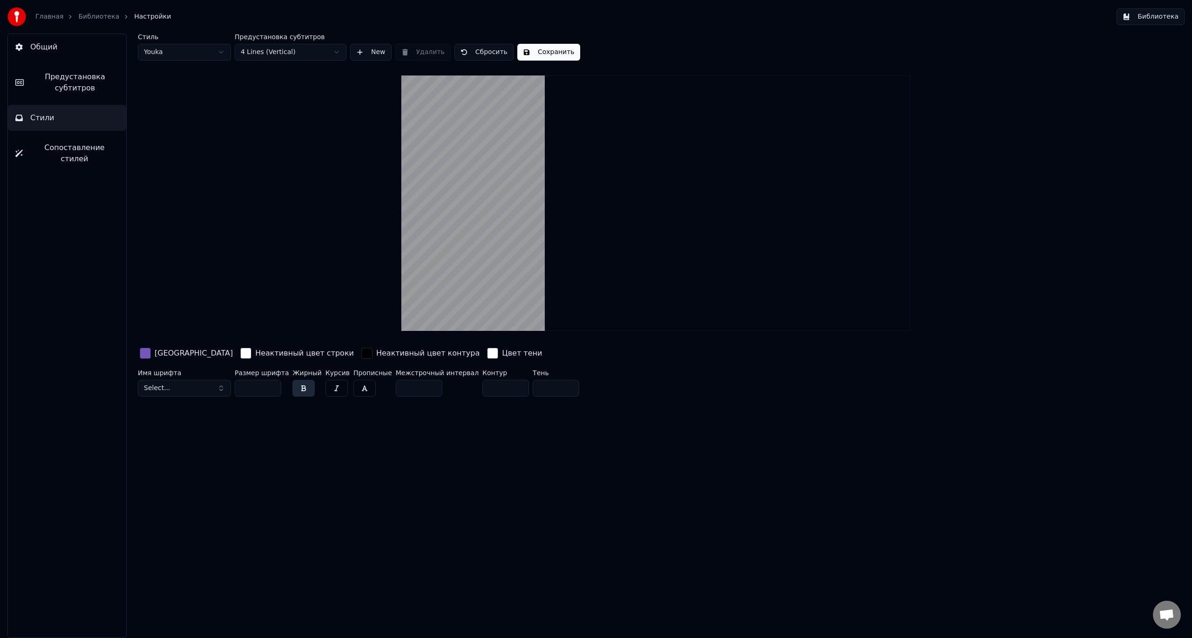
click at [278, 52] on html "Главная Библиотека Настройки Библиотека Общий Предустановка субтитров Стили Соп…" at bounding box center [596, 319] width 1192 height 638
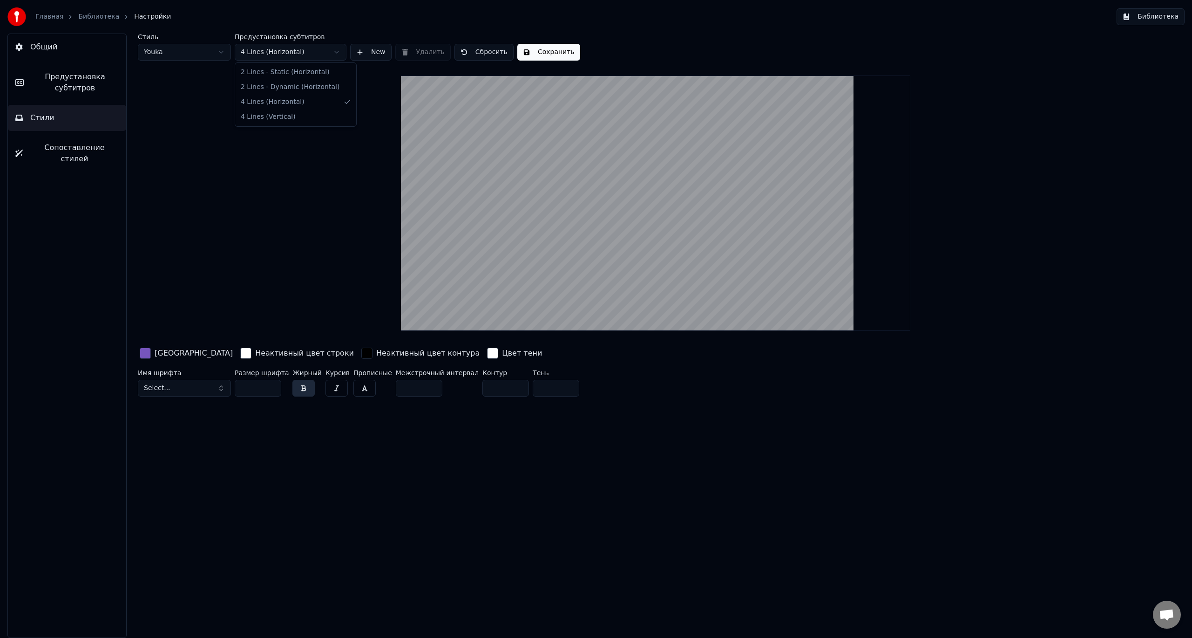
click at [278, 50] on html "Главная Библиотека Настройки Библиотека Общий Предустановка субтитров Стили Соп…" at bounding box center [596, 319] width 1192 height 638
click at [538, 51] on button "Сохранить" at bounding box center [548, 52] width 63 height 17
click at [77, 80] on span "Предустановка субтитров" at bounding box center [75, 82] width 88 height 22
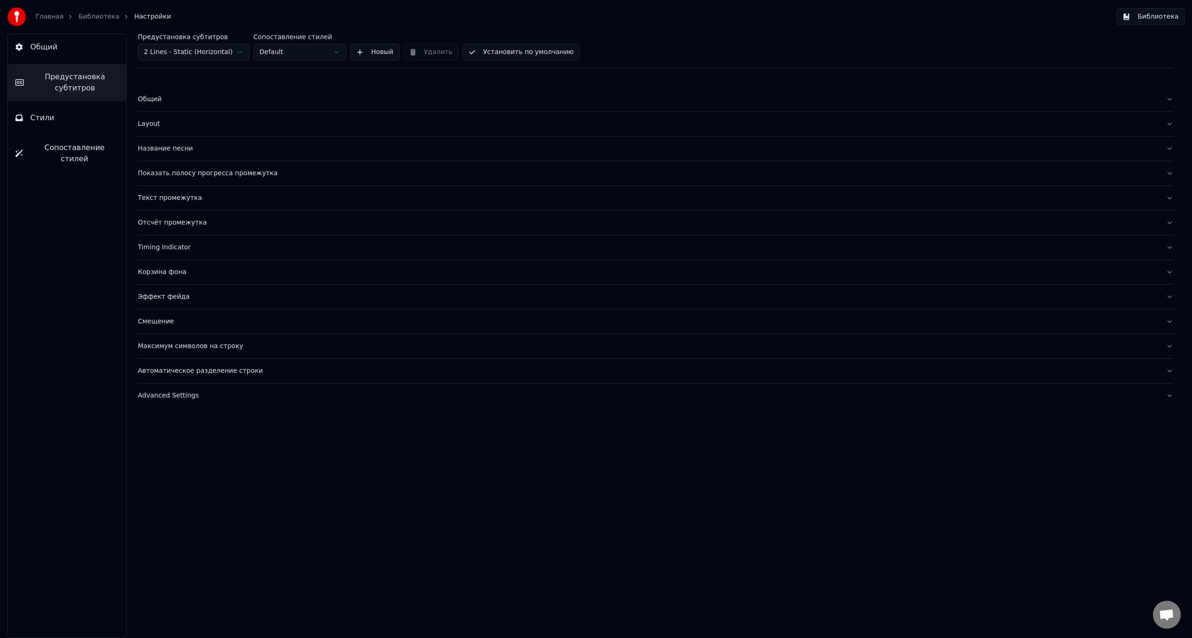
click at [80, 111] on button "Стили" at bounding box center [67, 118] width 118 height 26
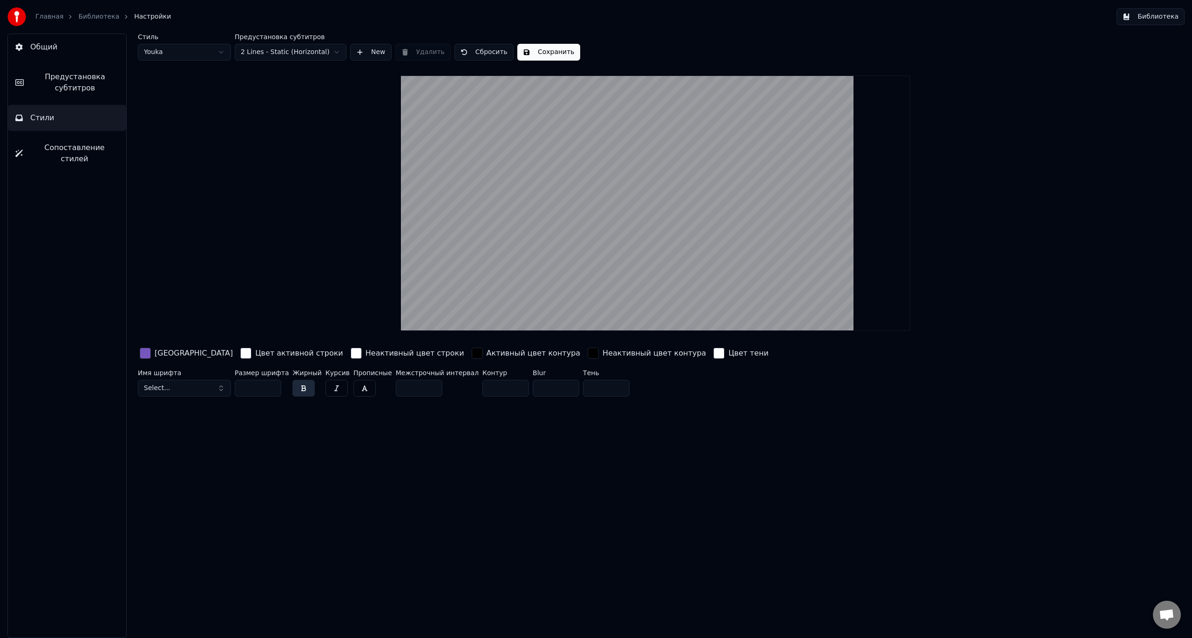
click at [86, 146] on span "Сопоставление стилей" at bounding box center [74, 153] width 88 height 22
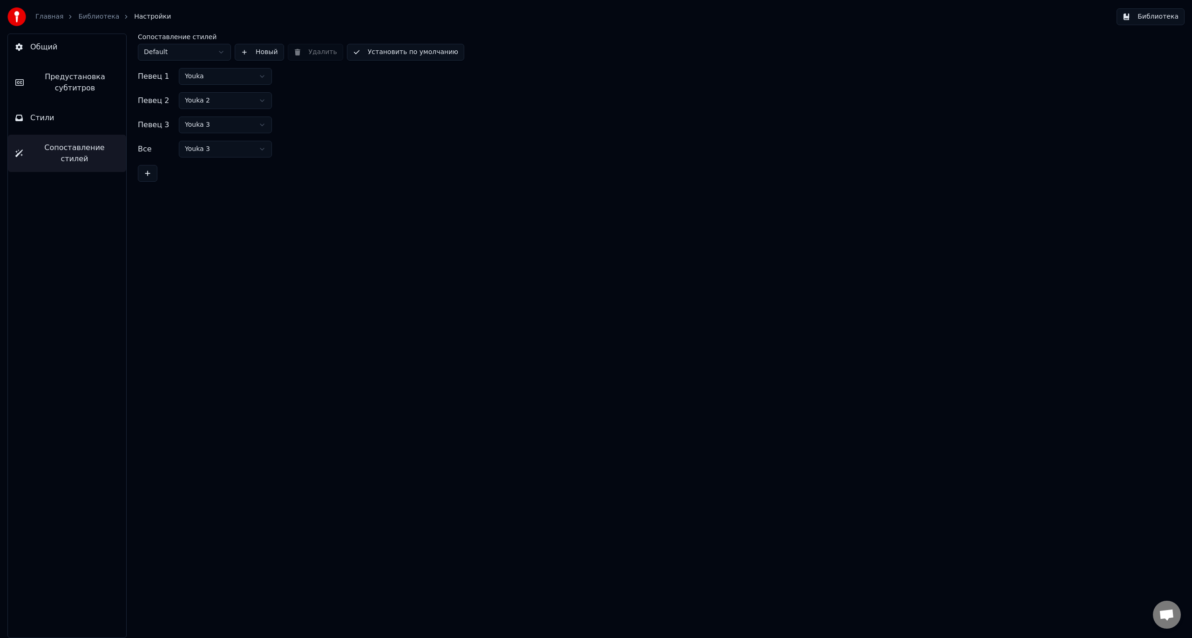
click at [94, 121] on button "Стили" at bounding box center [67, 118] width 118 height 26
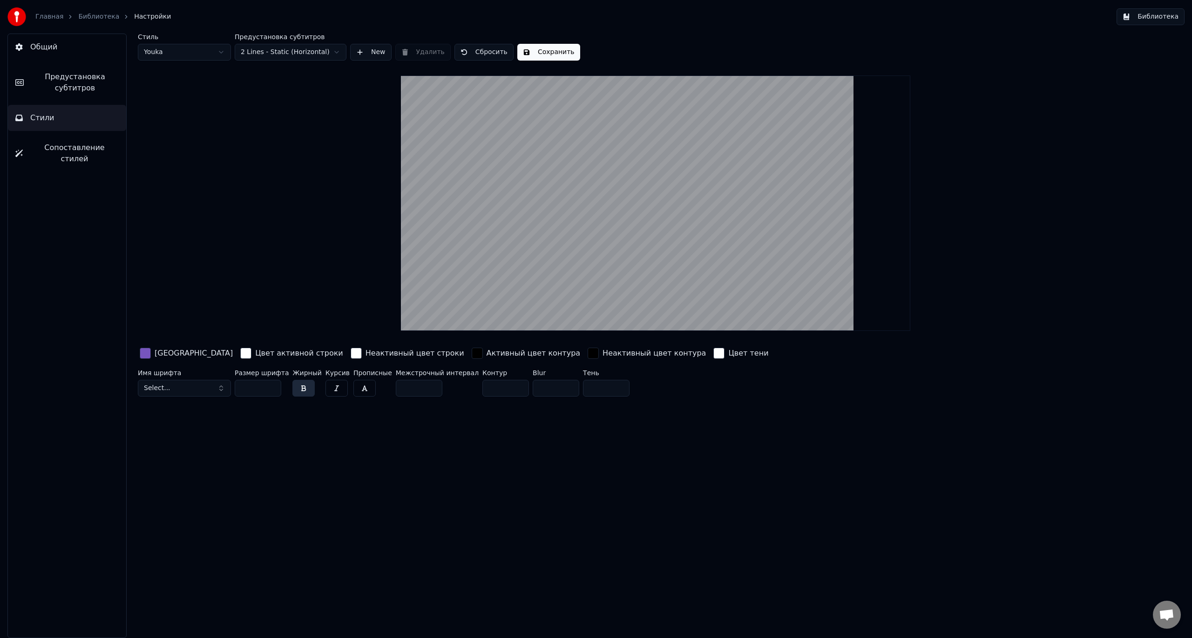
click at [254, 163] on div "Стиль Youka Предустановка субтитров 2 Lines - Static (Horizontal) New Удалить С…" at bounding box center [656, 217] width 1036 height 367
click at [538, 55] on button "Сохранить" at bounding box center [548, 52] width 63 height 17
click at [83, 18] on link "Библиотека" at bounding box center [98, 16] width 41 height 9
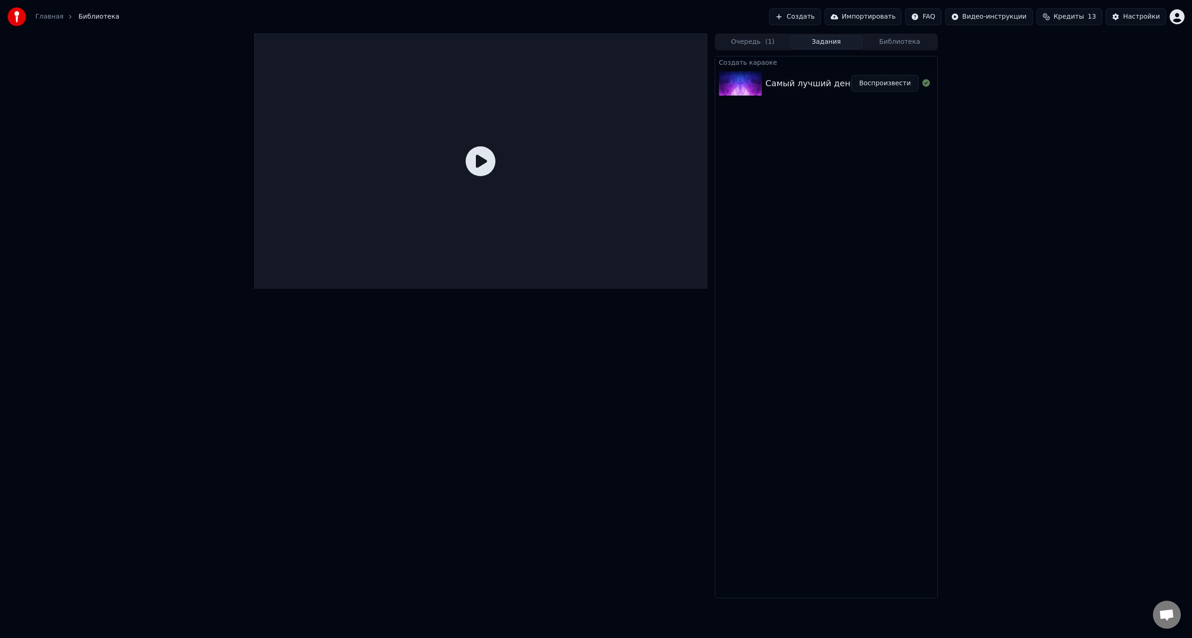
click at [460, 137] on div at bounding box center [480, 161] width 453 height 255
click at [491, 161] on icon at bounding box center [481, 161] width 30 height 30
click at [808, 85] on div "Самый лучший день" at bounding box center [811, 83] width 90 height 13
click at [807, 73] on div "Самый лучший день Воспроизвести" at bounding box center [826, 84] width 222 height 32
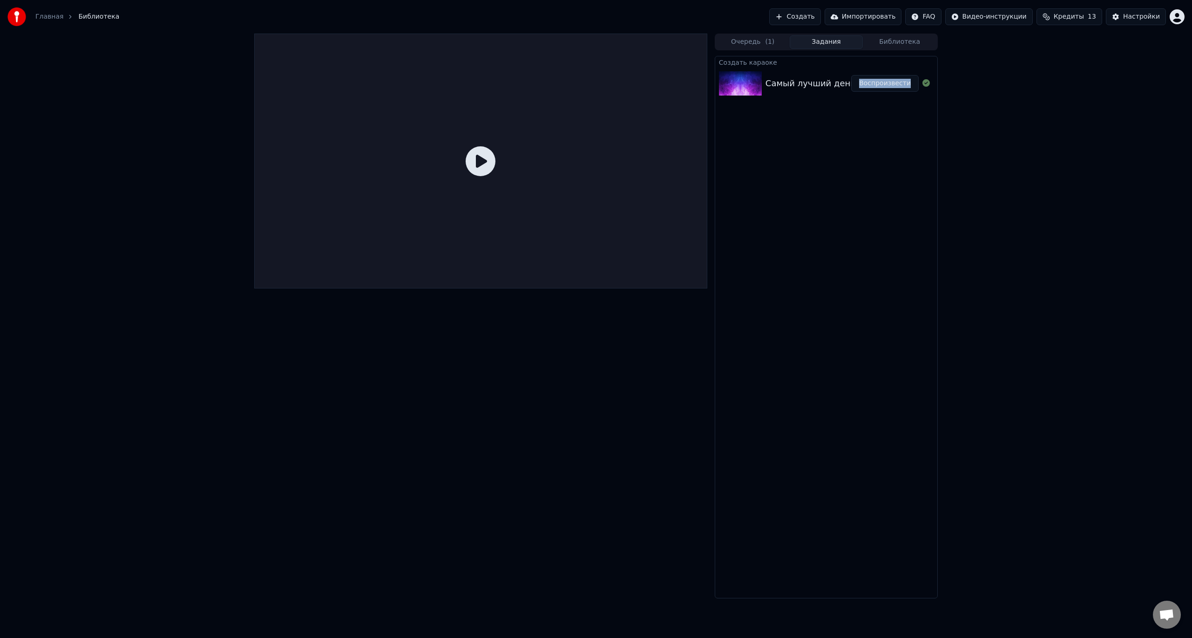
click at [883, 85] on button "Воспроизвести" at bounding box center [885, 83] width 68 height 17
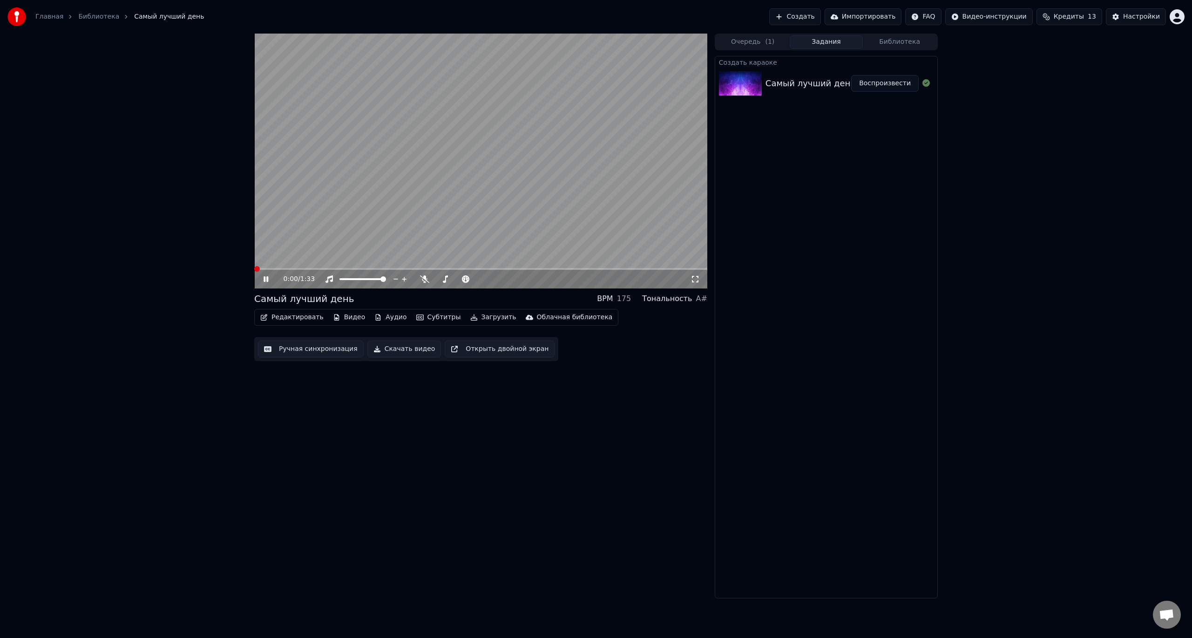
click at [537, 453] on div "0:00 / 1:33 Самый лучший день BPM 175 Тональность A# Редактировать Видео Аудио …" at bounding box center [480, 316] width 453 height 564
click at [303, 267] on video at bounding box center [480, 161] width 453 height 255
click at [303, 270] on span at bounding box center [480, 269] width 453 height 2
click at [352, 219] on video at bounding box center [480, 161] width 453 height 255
click at [632, 298] on div "175" at bounding box center [624, 298] width 14 height 11
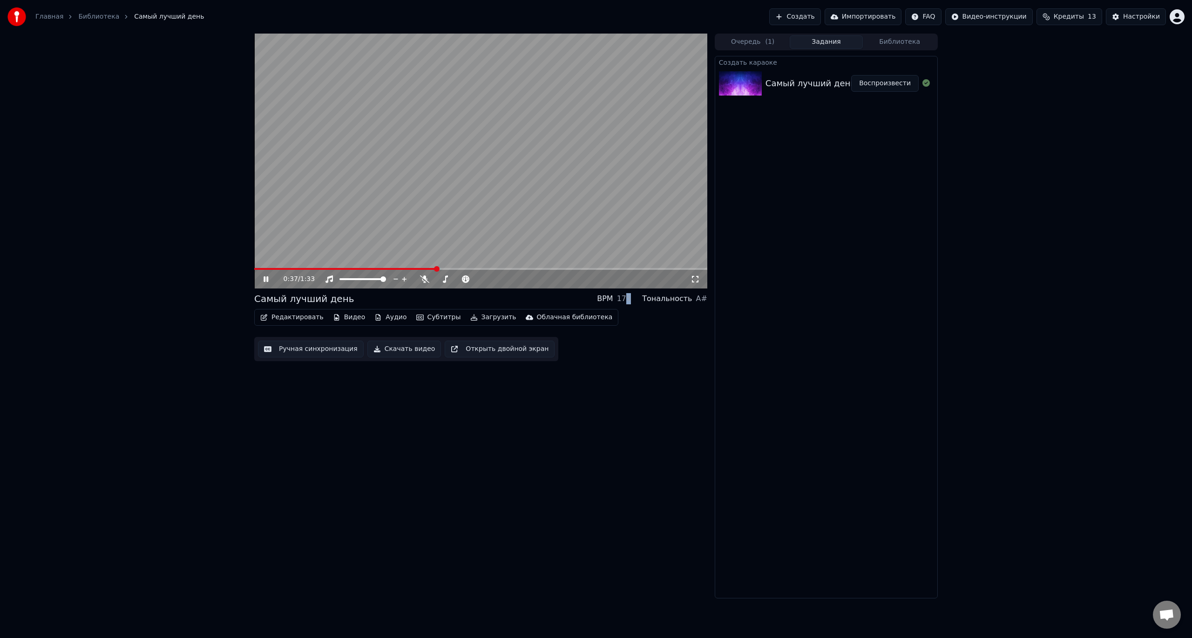
click at [636, 299] on div "BPM 175 Тональность A#" at bounding box center [652, 298] width 110 height 11
click at [635, 313] on div "Редактировать Видео Аудио Субтитры Загрузить Облачная библиотека Ручная синхрон…" at bounding box center [480, 335] width 453 height 52
click at [459, 354] on button "Открыть двойной экран" at bounding box center [500, 348] width 110 height 17
click at [473, 318] on button "Загрузить" at bounding box center [494, 317] width 54 height 13
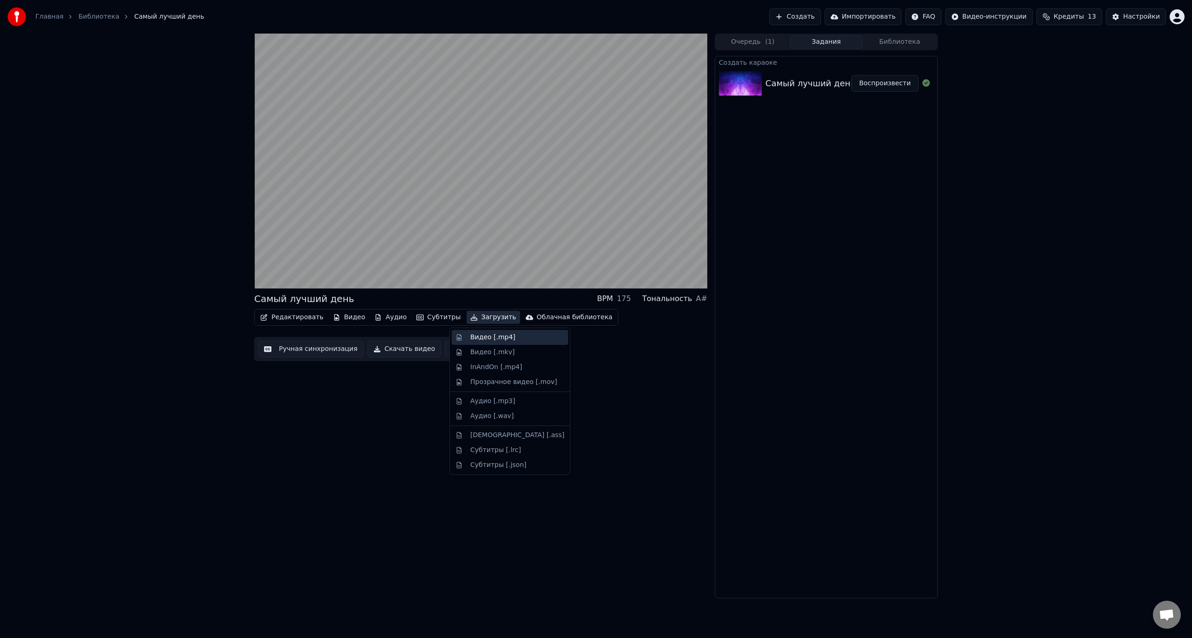
click at [475, 338] on div "Видео [.mp4]" at bounding box center [492, 337] width 45 height 9
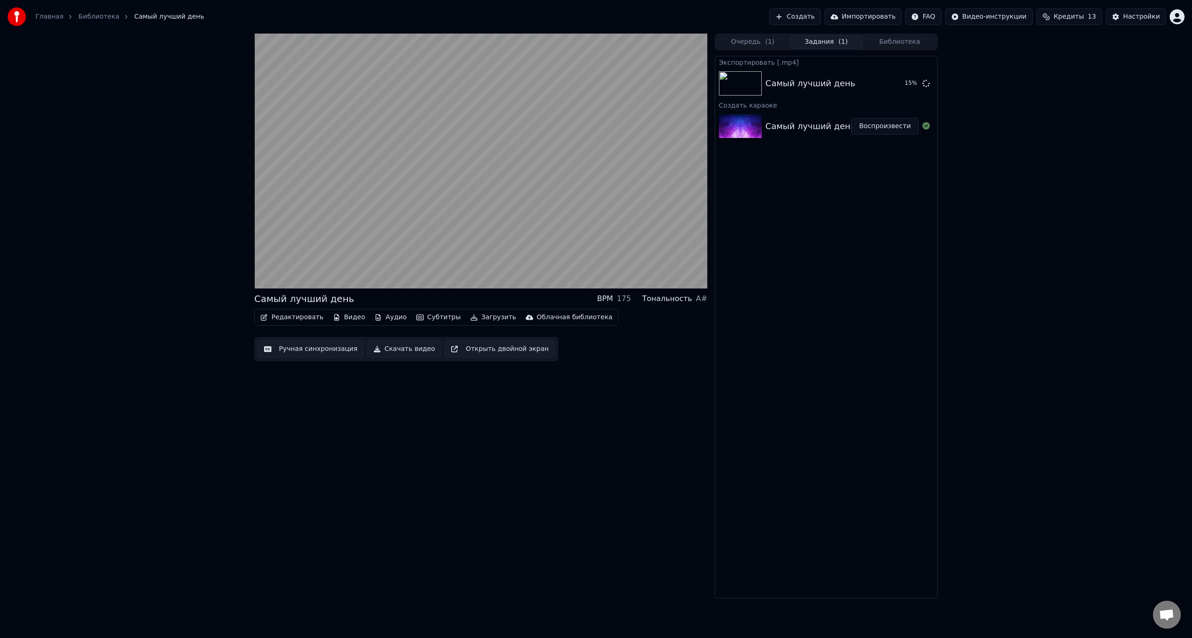
click at [304, 319] on button "Редактировать" at bounding box center [292, 317] width 71 height 13
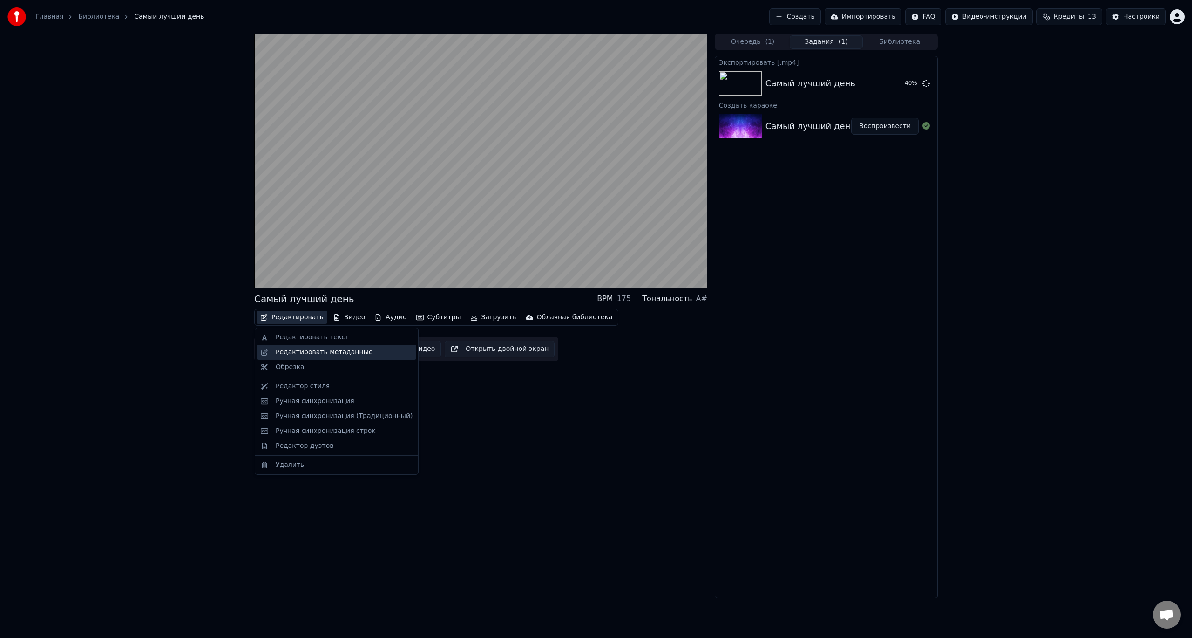
click at [296, 349] on div "Редактировать метаданные" at bounding box center [324, 351] width 97 height 9
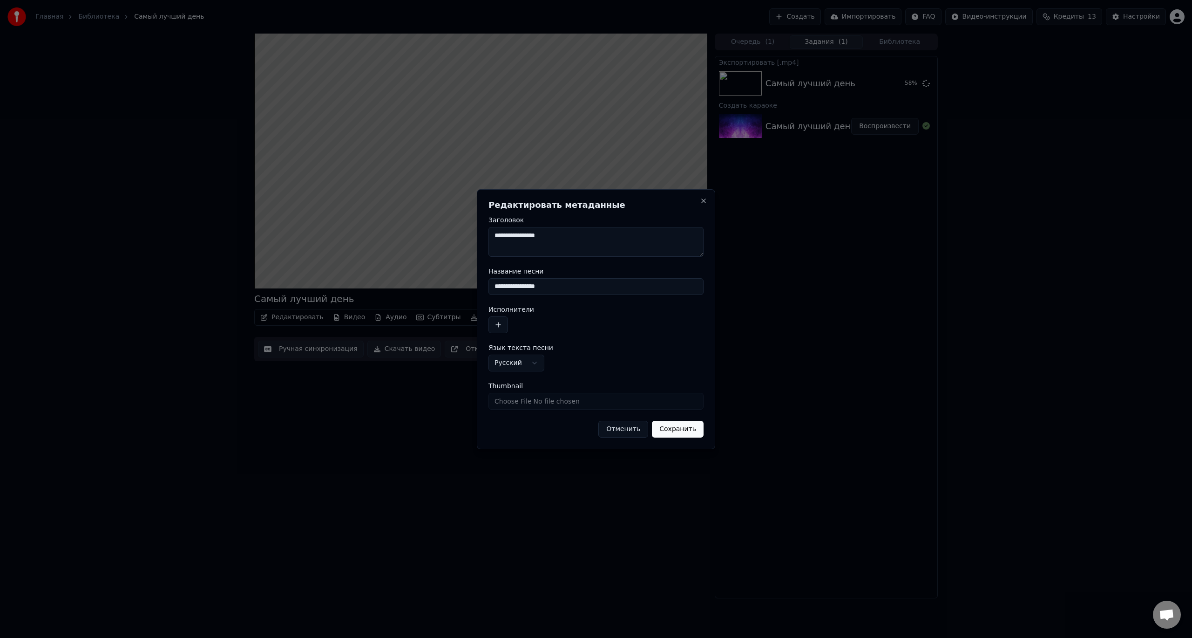
click at [617, 427] on button "Отменить" at bounding box center [623, 429] width 50 height 17
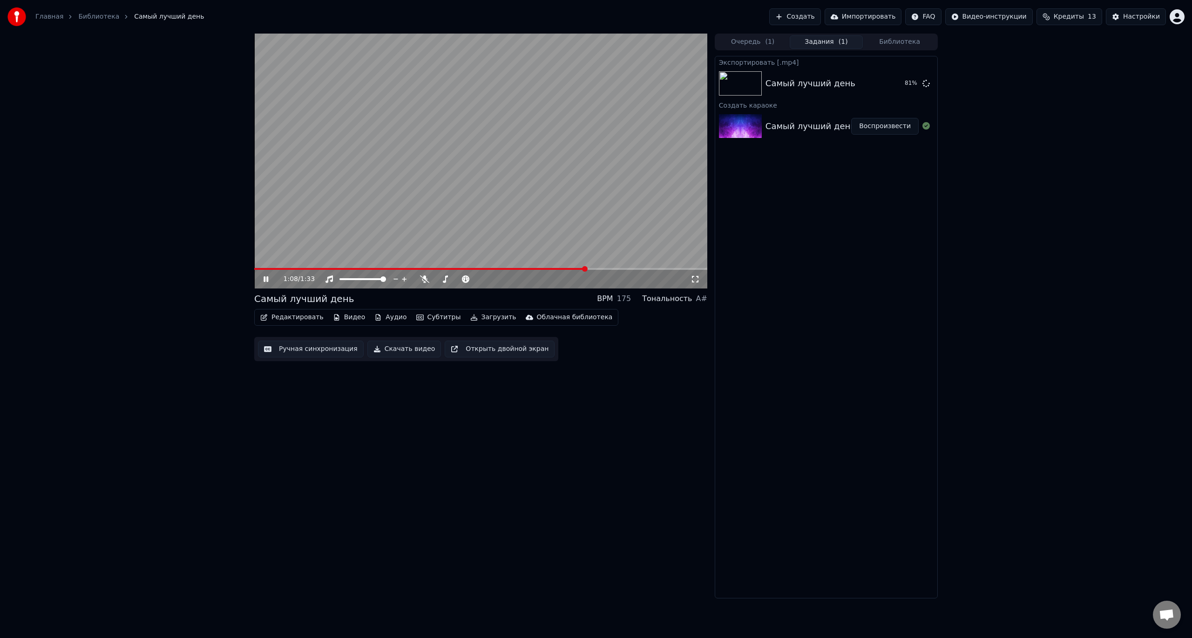
click at [267, 283] on div "1:08 / 1:33" at bounding box center [481, 278] width 446 height 9
click at [375, 185] on video at bounding box center [480, 161] width 453 height 255
